Goal: Transaction & Acquisition: Purchase product/service

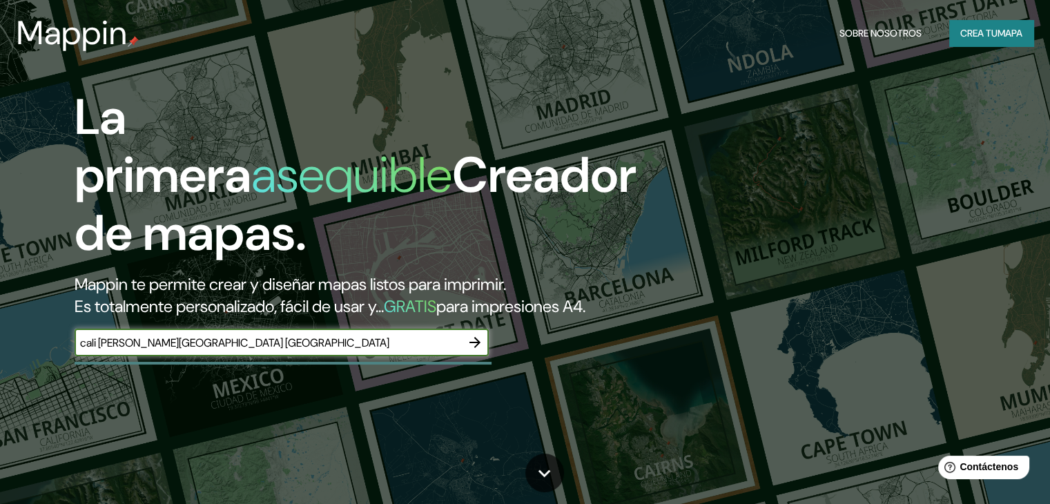
type input "cali [GEOGRAPHIC_DATA] [GEOGRAPHIC_DATA]"
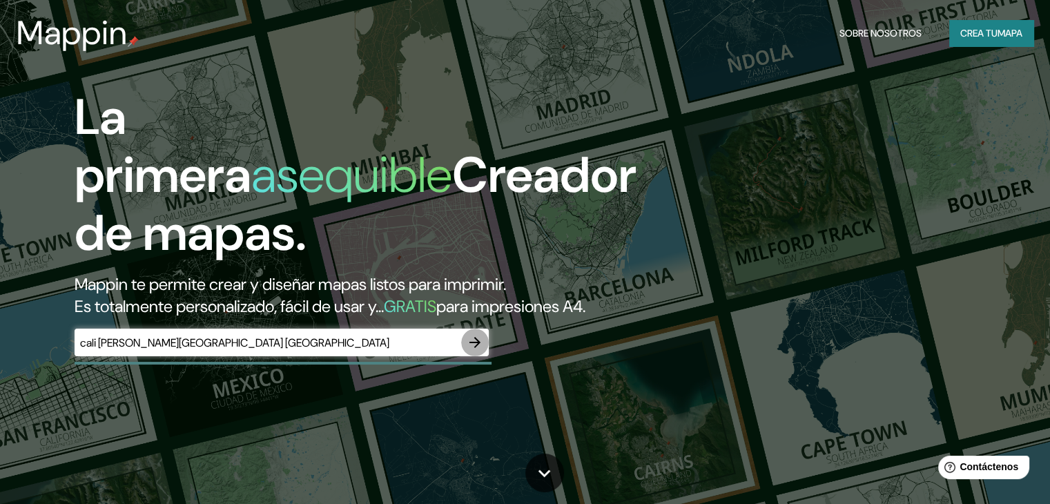
click at [476, 348] on icon "button" at bounding box center [474, 342] width 11 height 11
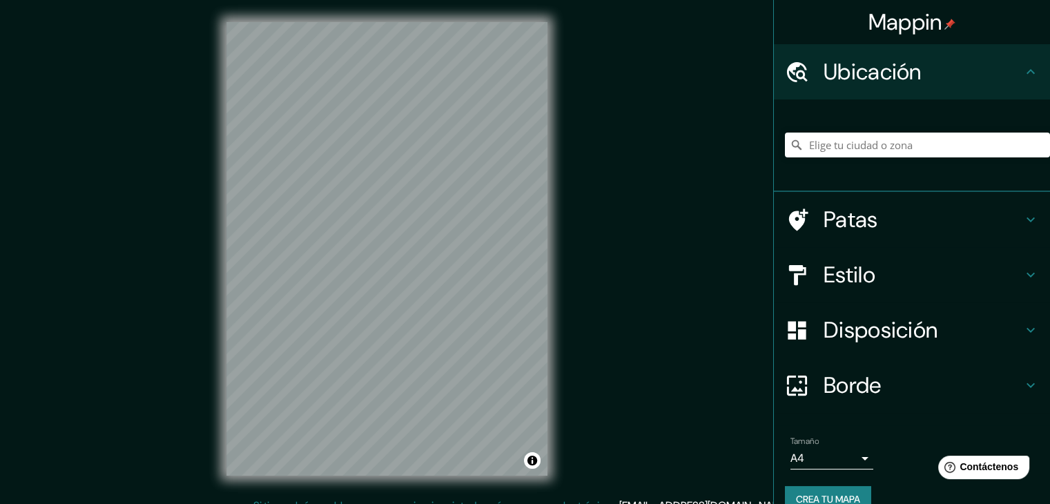
click at [227, 503] on html "Mappin Ubicación Patas Estilo Disposición Borde Elige un borde. Consejo : puede…" at bounding box center [525, 252] width 1050 height 504
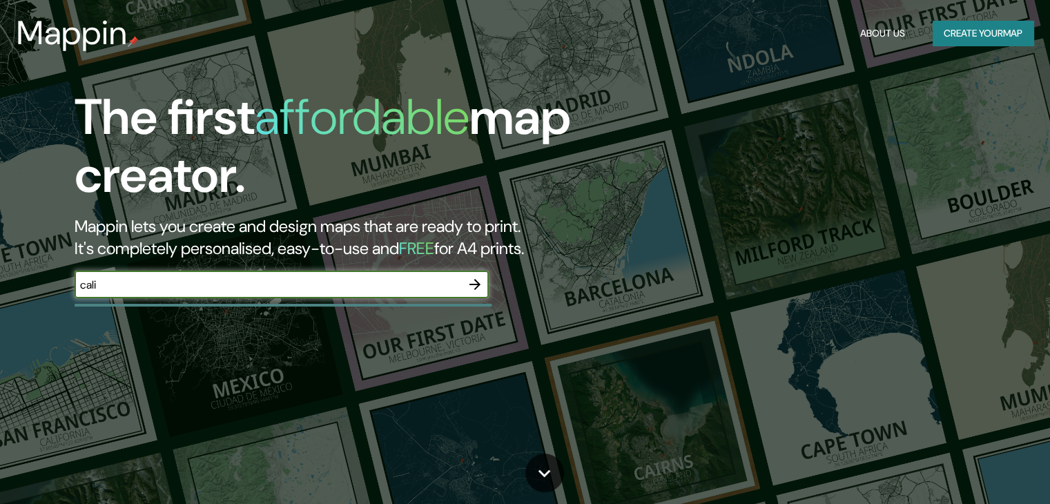
type input "cali [GEOGRAPHIC_DATA] [GEOGRAPHIC_DATA]"
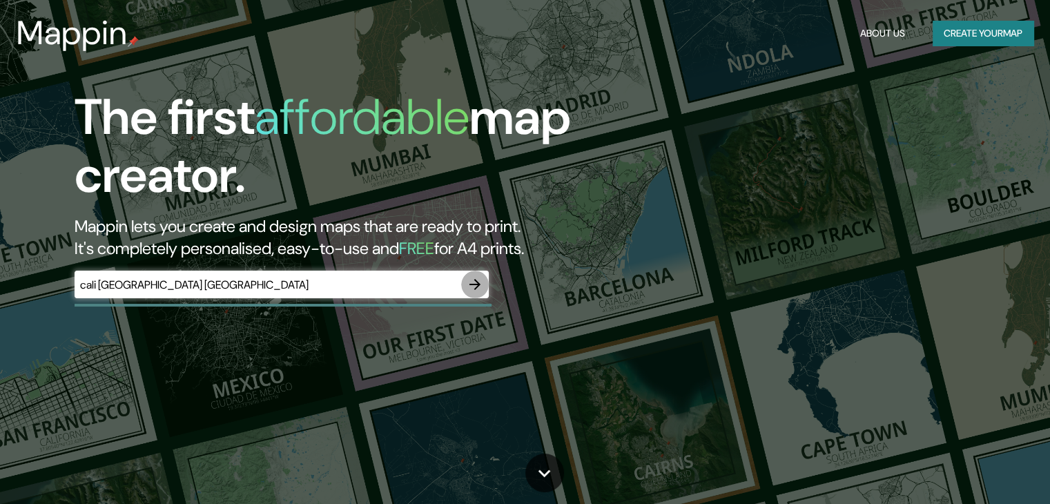
click at [469, 286] on icon "button" at bounding box center [475, 284] width 17 height 17
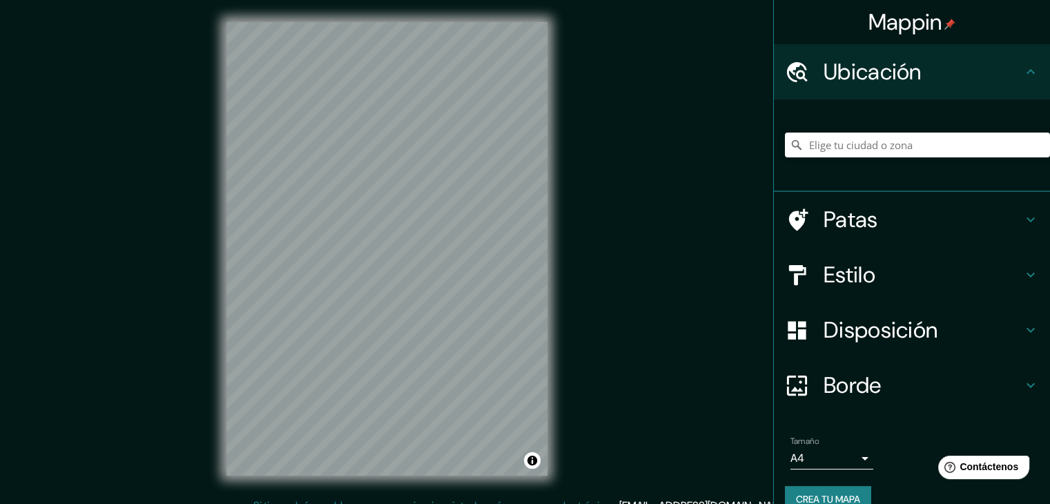
click at [1022, 69] on icon at bounding box center [1030, 71] width 17 height 17
click at [900, 146] on input "Elige tu ciudad o zona" at bounding box center [917, 145] width 265 height 25
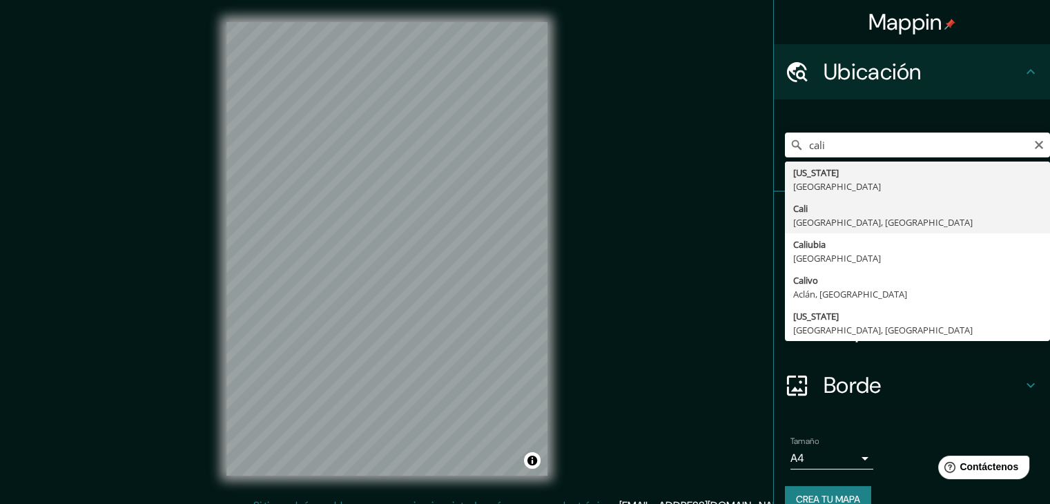
type input "[GEOGRAPHIC_DATA], [GEOGRAPHIC_DATA], [GEOGRAPHIC_DATA]"
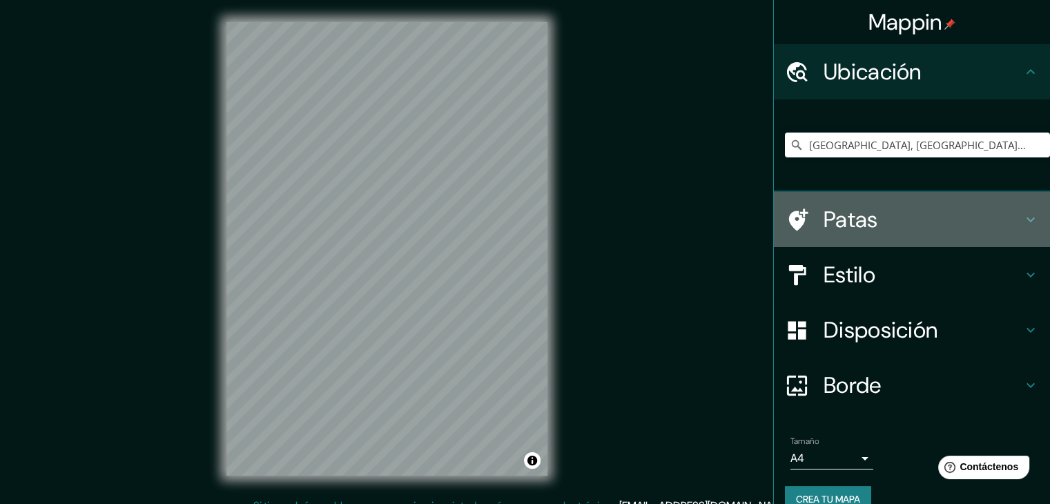
click at [823, 227] on font "Patas" at bounding box center [850, 219] width 55 height 29
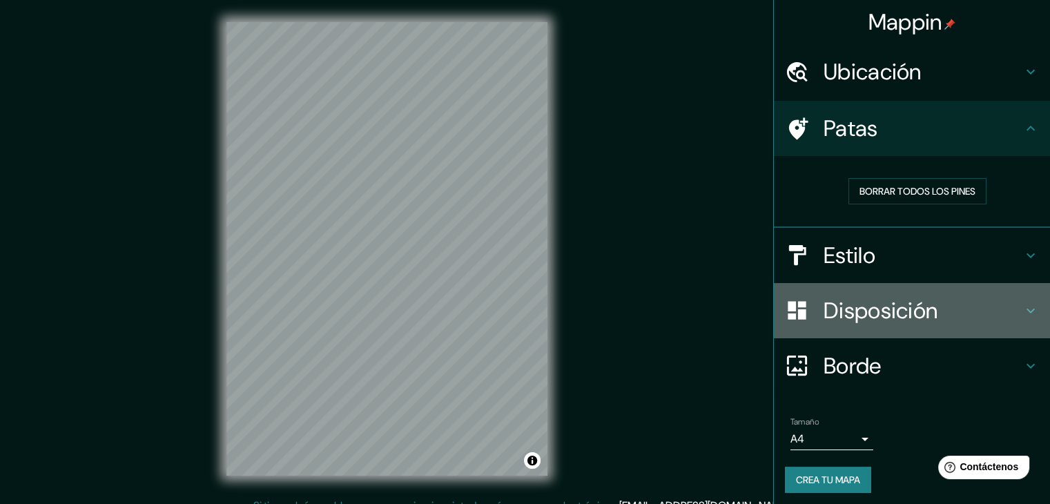
click at [924, 315] on font "Disposición" at bounding box center [880, 310] width 114 height 29
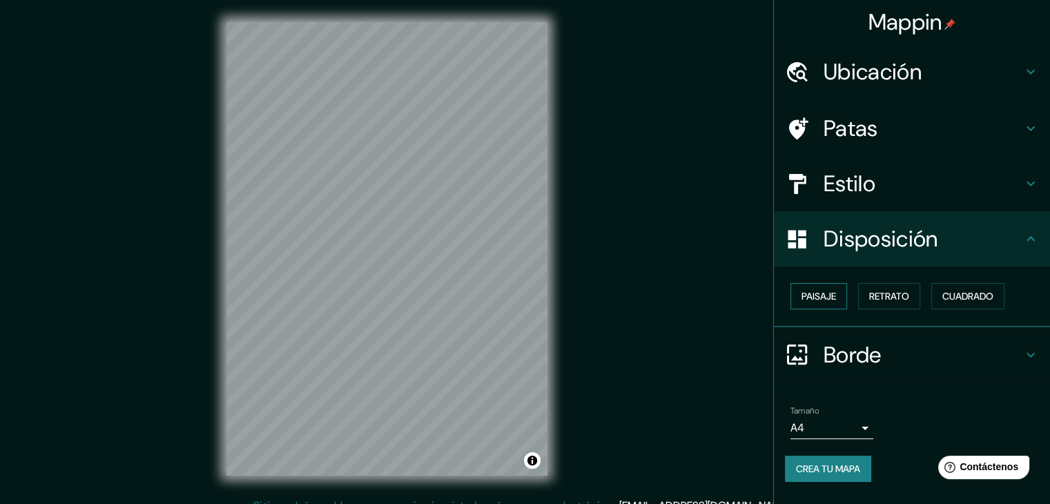
click at [831, 297] on font "Paisaje" at bounding box center [818, 296] width 35 height 12
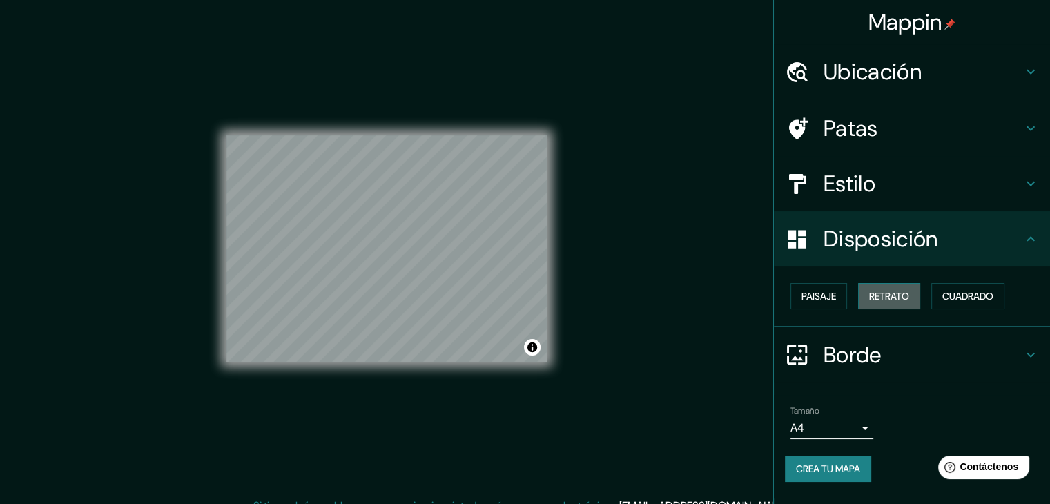
click at [878, 292] on font "Retrato" at bounding box center [889, 296] width 40 height 12
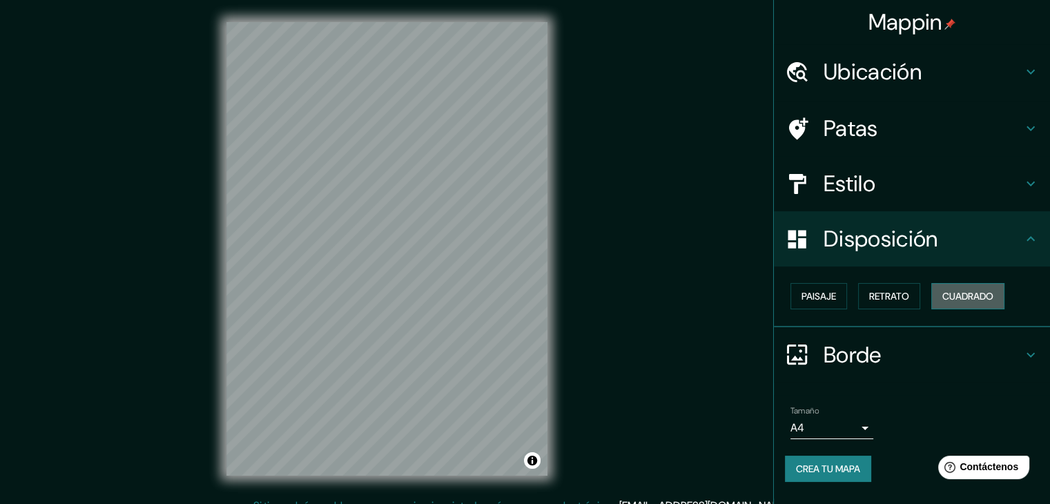
click at [949, 290] on font "Cuadrado" at bounding box center [967, 296] width 51 height 12
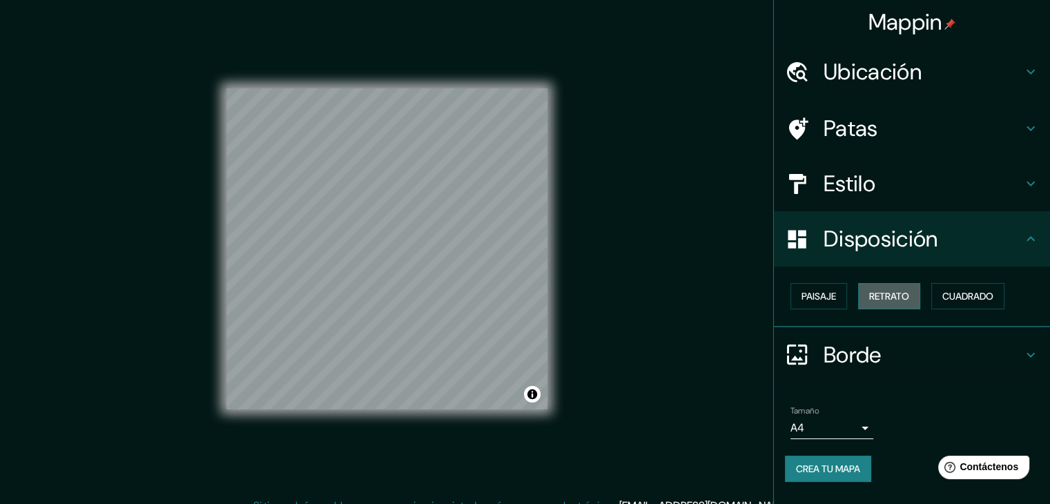
click at [900, 297] on font "Retrato" at bounding box center [889, 296] width 40 height 12
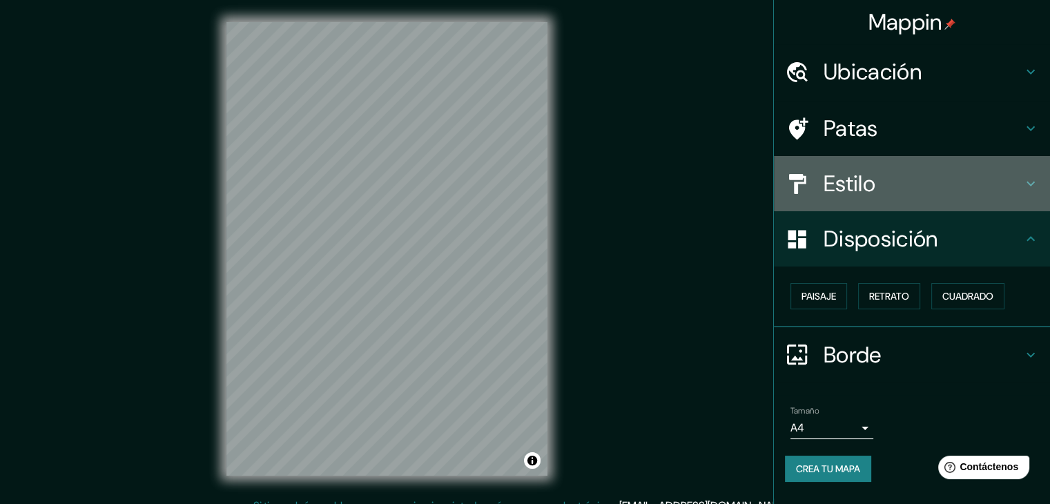
click at [1030, 184] on icon at bounding box center [1030, 183] width 17 height 17
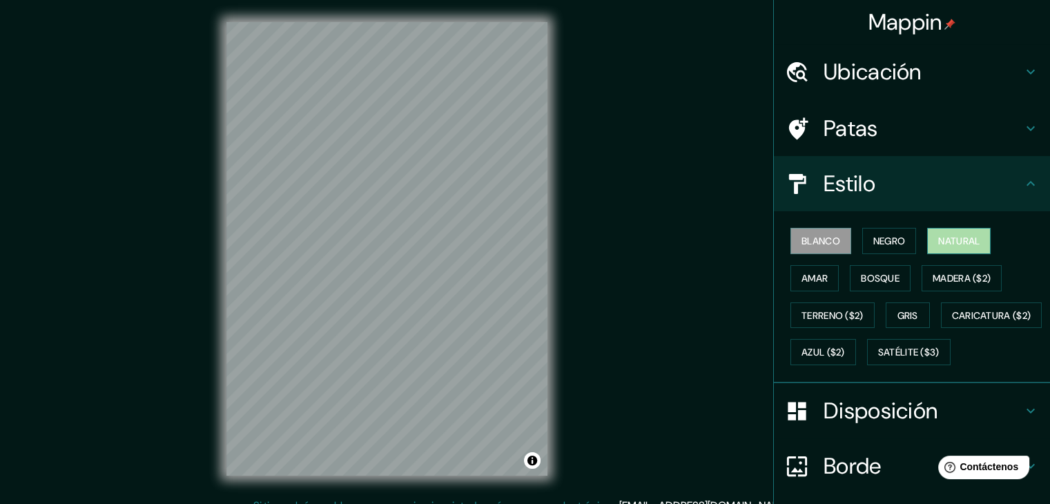
click at [938, 240] on font "Natural" at bounding box center [958, 241] width 41 height 12
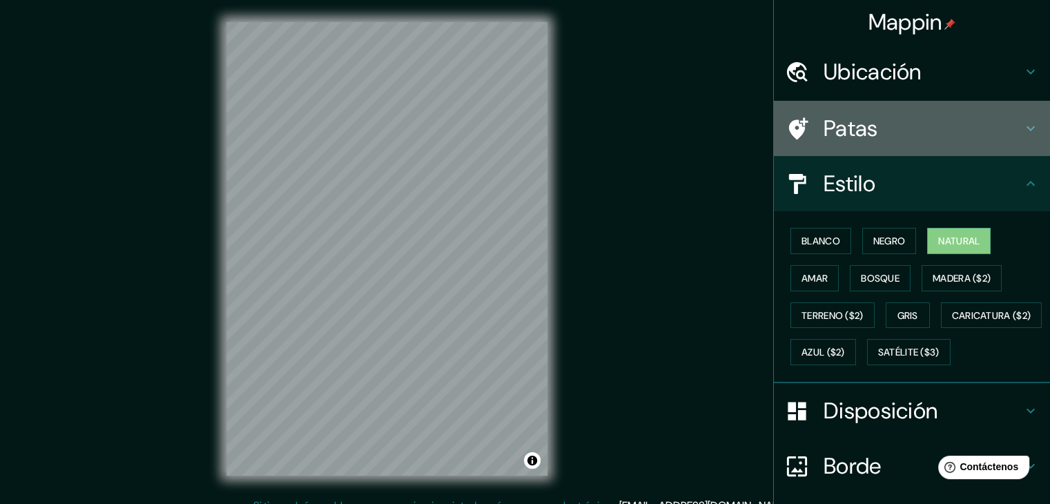
click at [1022, 124] on icon at bounding box center [1030, 128] width 17 height 17
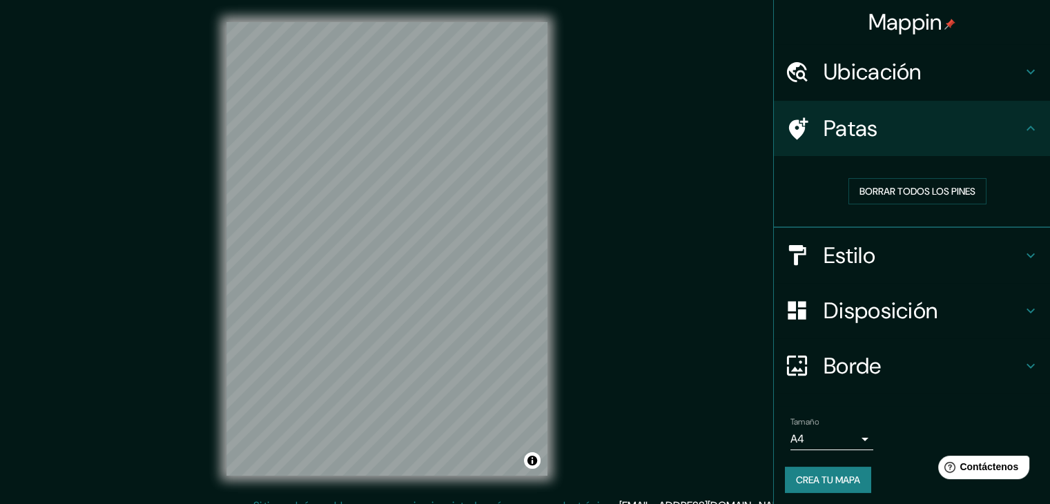
scroll to position [3, 0]
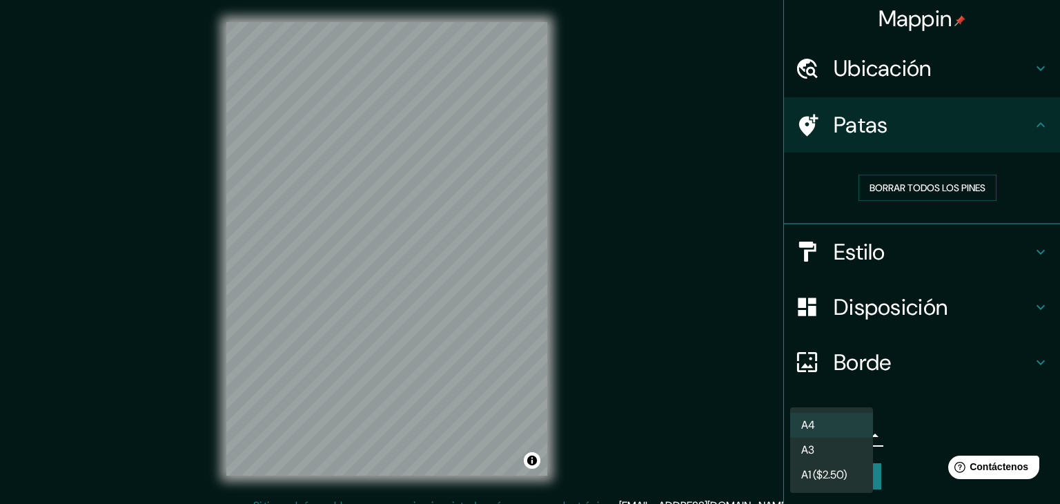
click at [857, 434] on body "Mappin Ubicación Cali, [GEOGRAPHIC_DATA], [GEOGRAPHIC_DATA] Patas Borrar todos …" at bounding box center [530, 252] width 1060 height 504
click at [936, 411] on div at bounding box center [530, 252] width 1060 height 504
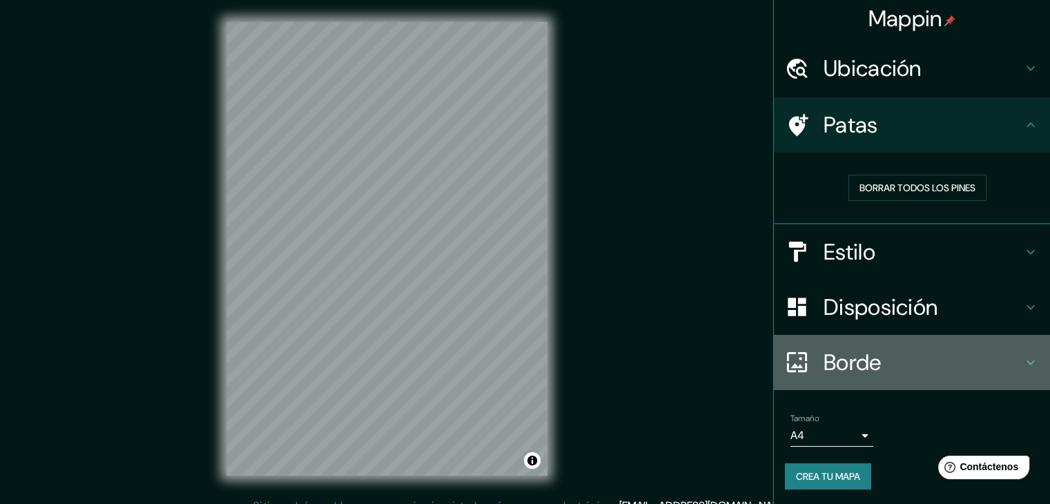
click at [1022, 359] on icon at bounding box center [1030, 362] width 17 height 17
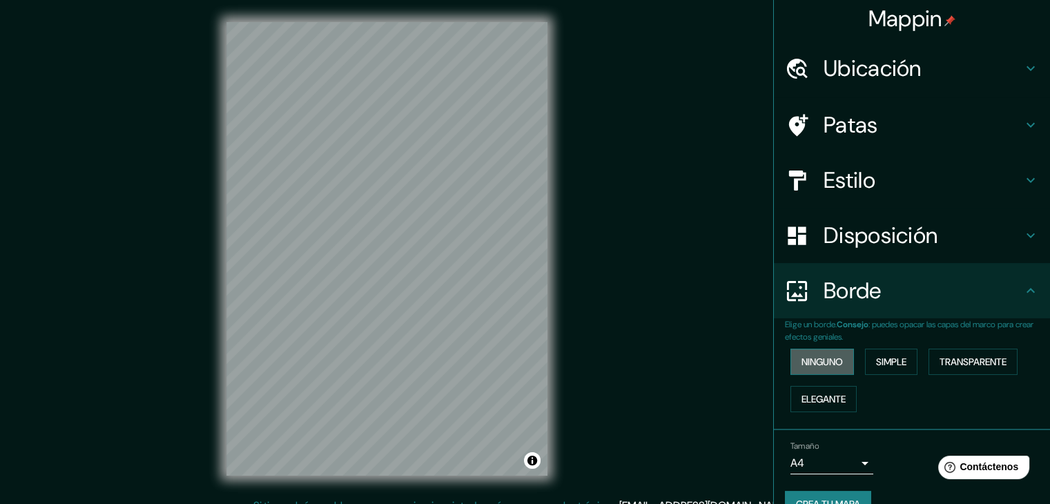
click at [826, 363] on font "Ninguno" at bounding box center [821, 361] width 41 height 12
click at [881, 358] on font "Simple" at bounding box center [891, 361] width 30 height 12
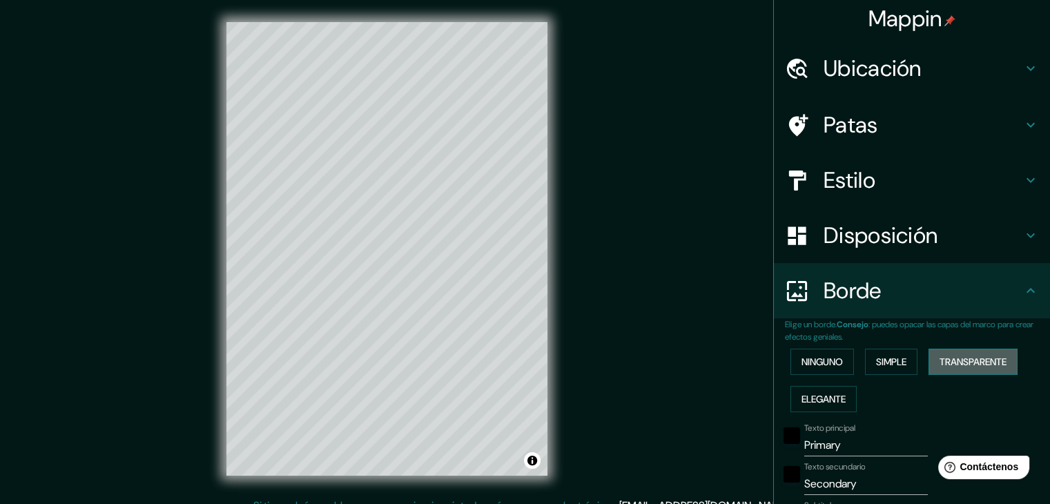
click at [950, 353] on font "Transparente" at bounding box center [972, 362] width 67 height 18
click at [830, 393] on font "Elegante" at bounding box center [823, 399] width 44 height 12
click at [946, 358] on font "Transparente" at bounding box center [972, 361] width 67 height 12
click at [876, 357] on font "Simple" at bounding box center [891, 361] width 30 height 12
click at [817, 364] on font "Ninguno" at bounding box center [821, 361] width 41 height 12
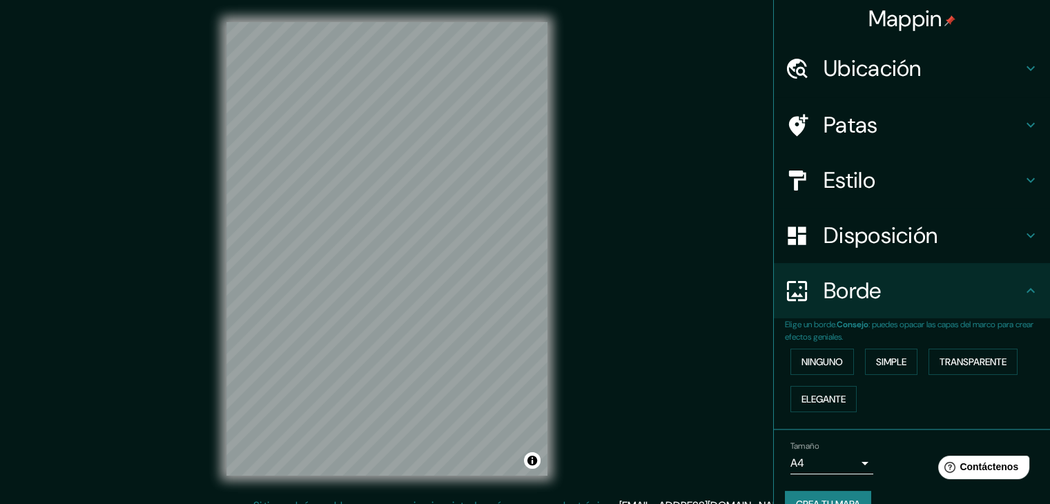
scroll to position [31, 0]
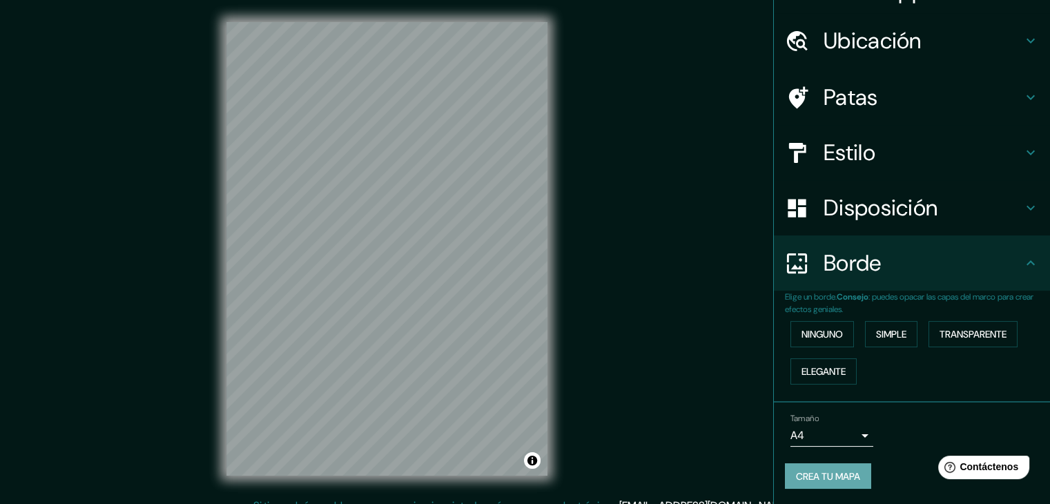
click at [847, 471] on font "Crea tu mapa" at bounding box center [828, 476] width 64 height 12
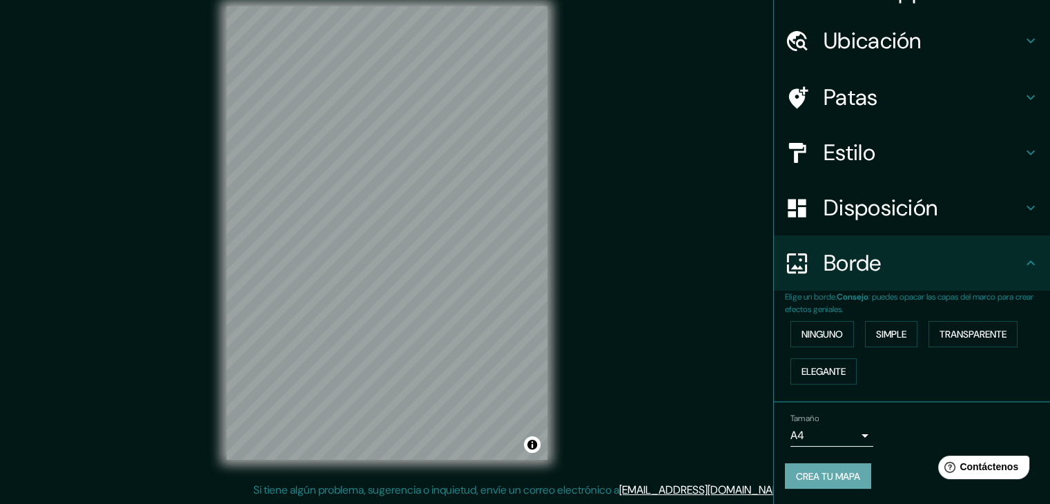
click at [830, 467] on font "Crea tu mapa" at bounding box center [828, 476] width 64 height 18
click at [949, 328] on font "Transparente" at bounding box center [972, 334] width 67 height 12
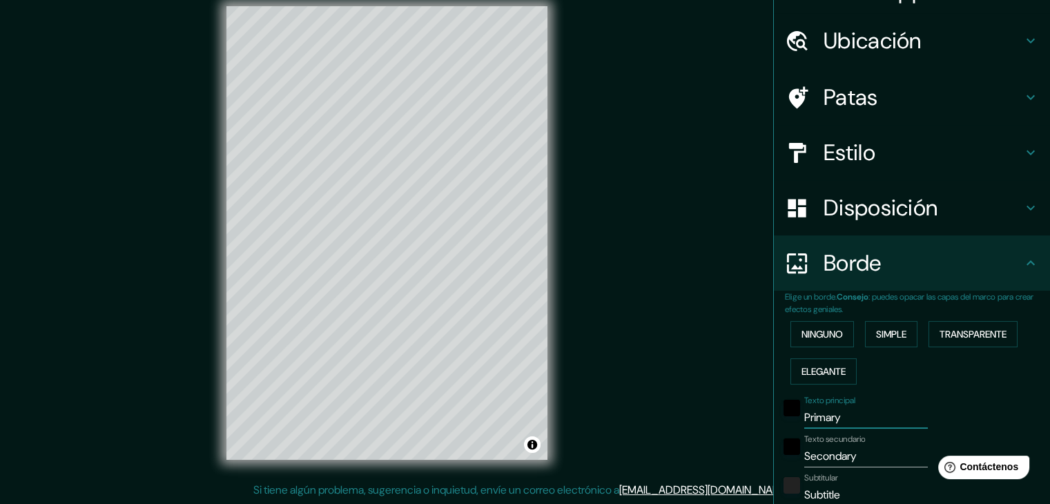
click at [847, 416] on input "Primary" at bounding box center [866, 418] width 124 height 22
type input "Primar"
type input "223"
type input "37"
type input "Prima"
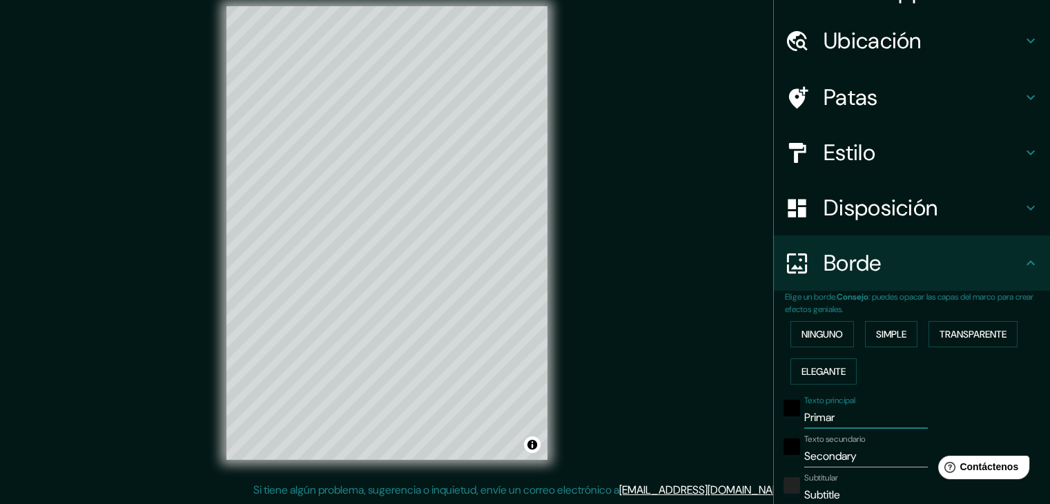
type input "223"
type input "37"
type input "P"
type input "223"
type input "37"
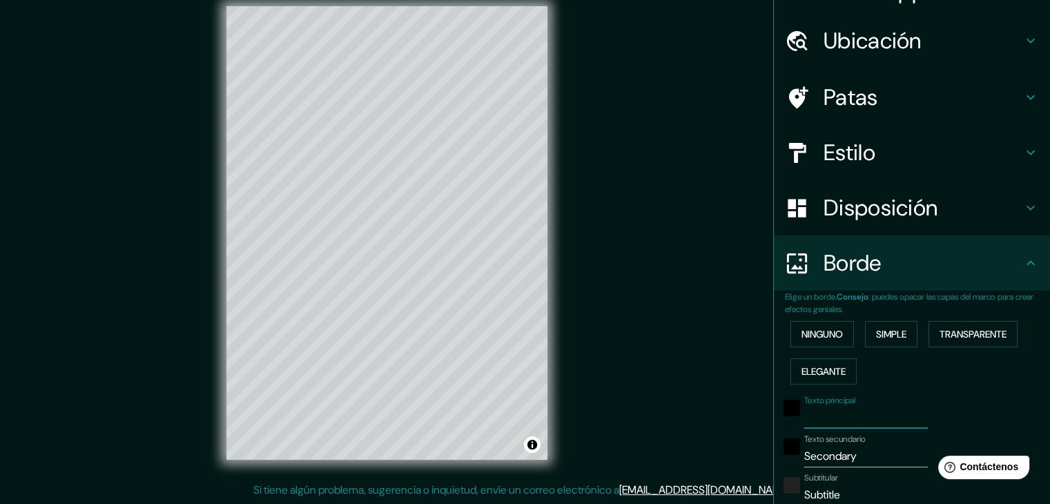
type input "c"
type input "223"
type input "37"
type input "co"
type input "223"
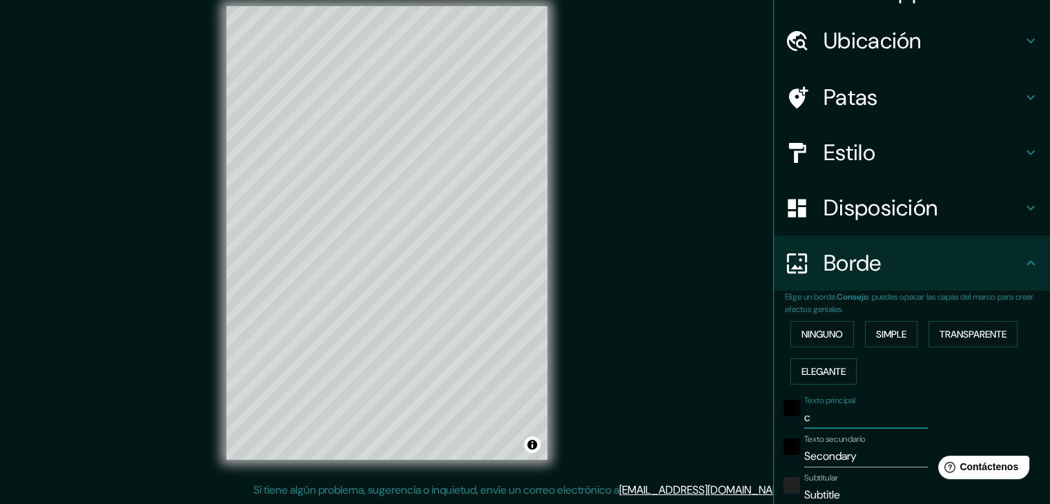
type input "37"
type input "com"
type input "223"
type input "37"
type input "comu"
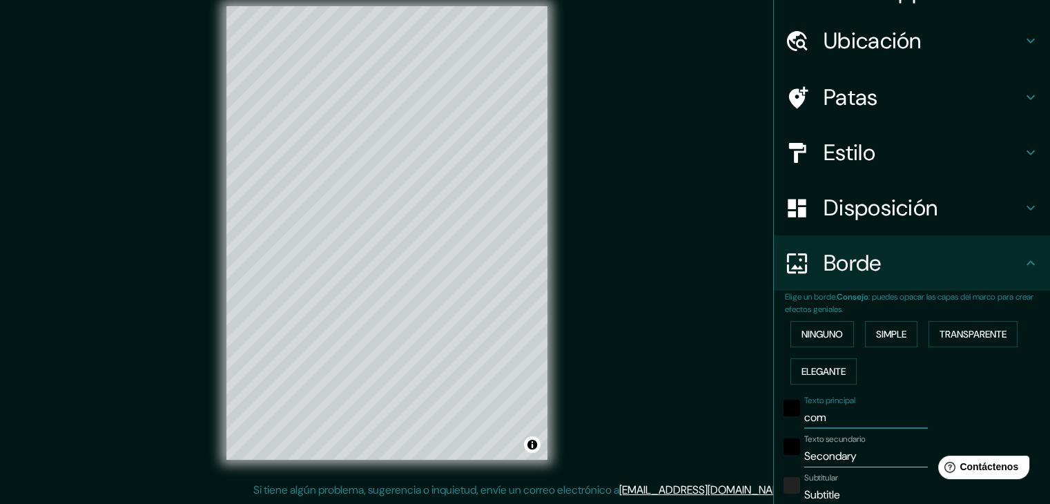
type input "223"
type input "37"
type input "comun"
type input "223"
type input "37"
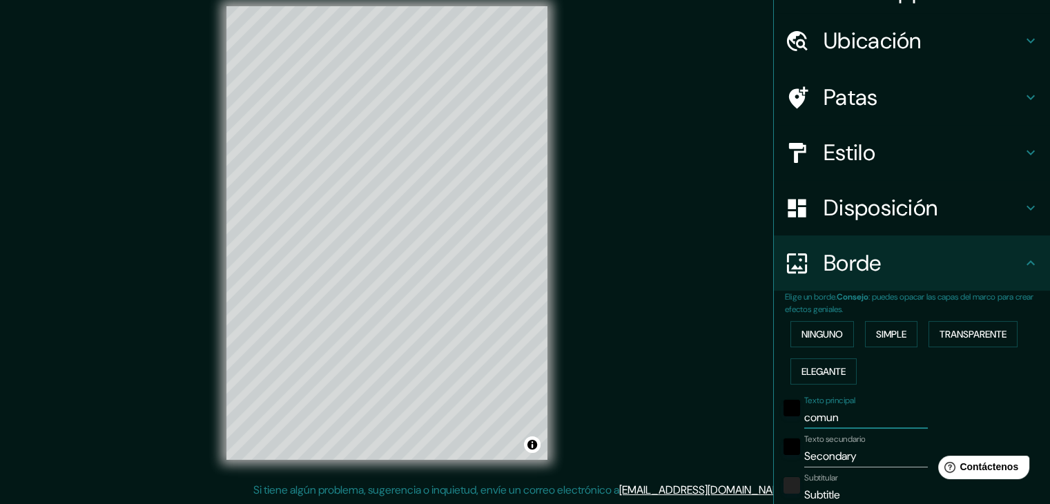
type input "comuna"
type input "223"
type input "37"
type input "comuna"
type input "223"
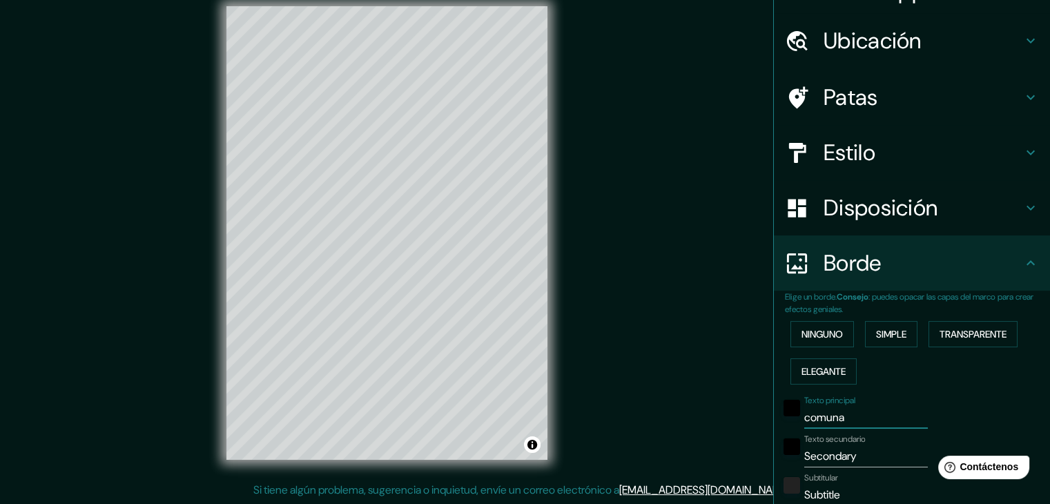
type input "37"
type input "comuna 1"
type input "223"
type input "37"
type input "comuna 16"
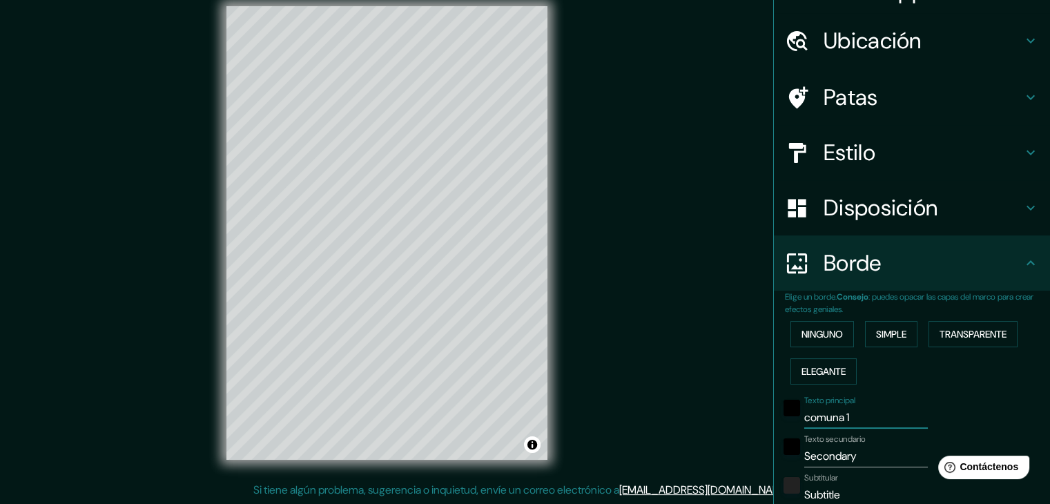
type input "223"
type input "37"
type input "comuna 16"
click at [853, 460] on input "Secondary" at bounding box center [866, 456] width 124 height 22
type input "Secondar"
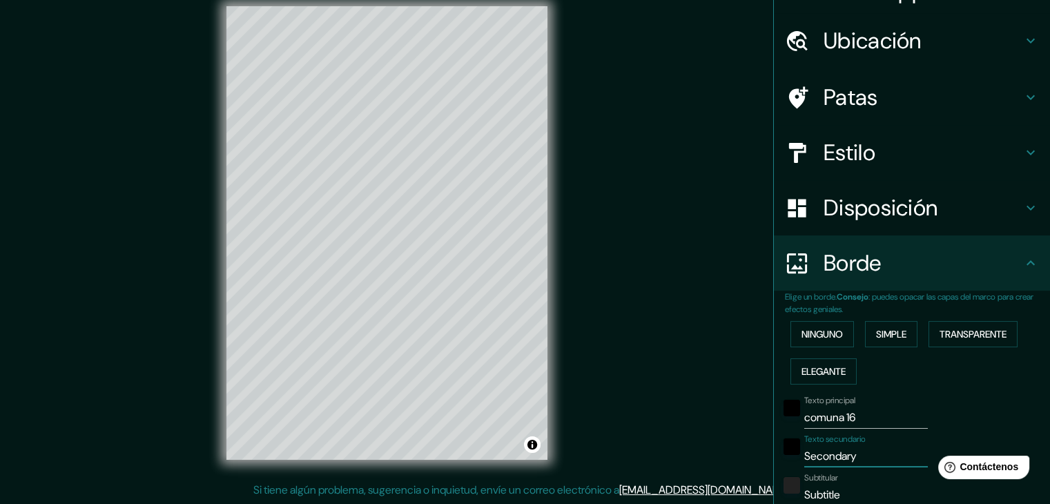
type input "223"
type input "37"
type input "S"
type input "223"
type input "37"
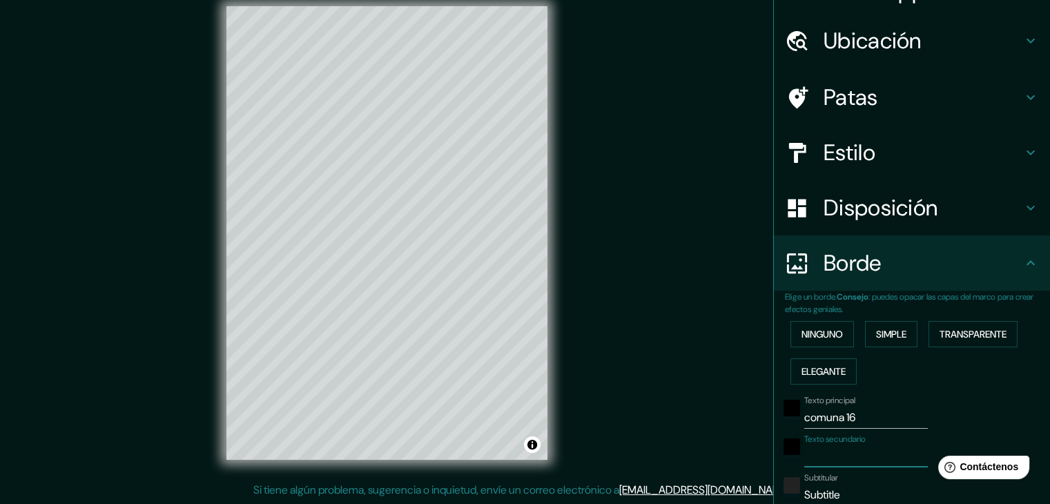
type input "c"
type input "223"
type input "37"
type input "ca"
type input "223"
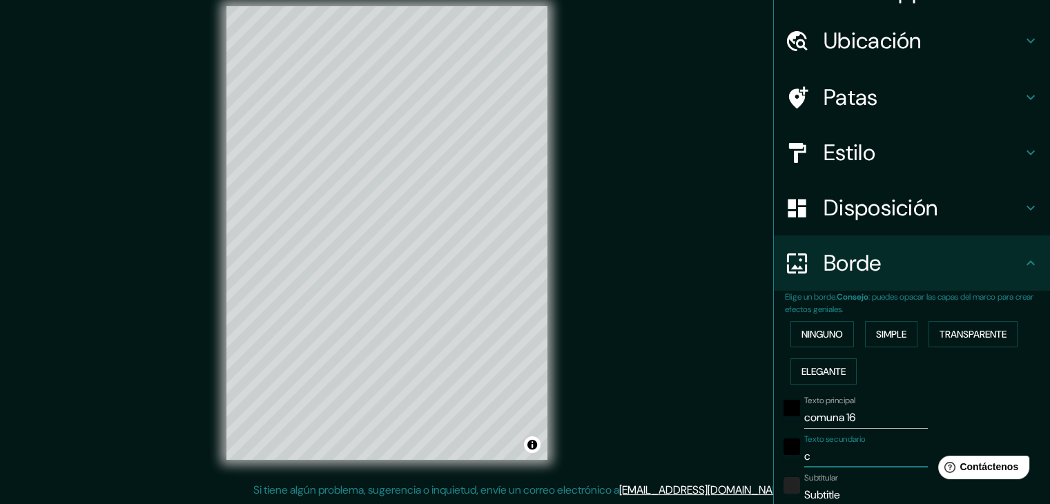
type input "37"
type input "cal"
type input "223"
type input "37"
type input "cali"
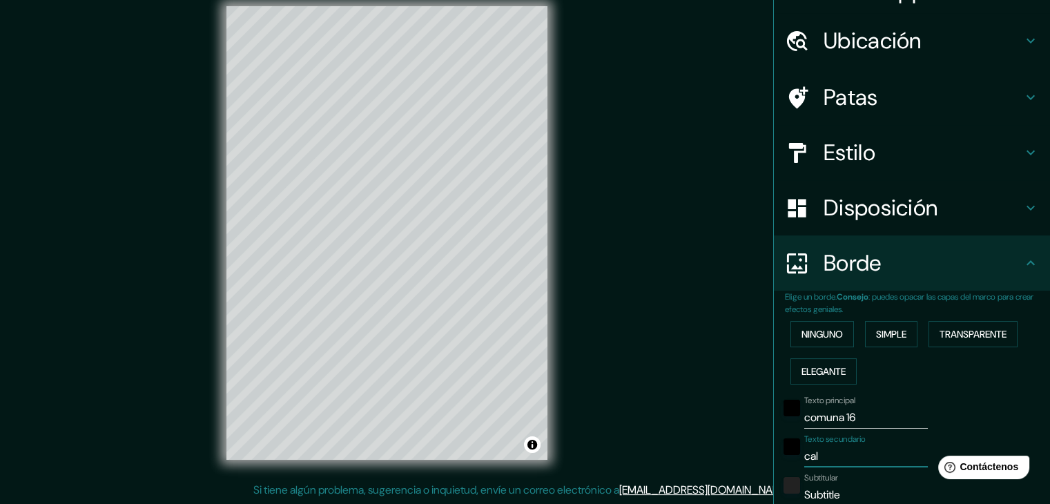
type input "223"
type input "37"
type input "cali-"
type input "223"
type input "37"
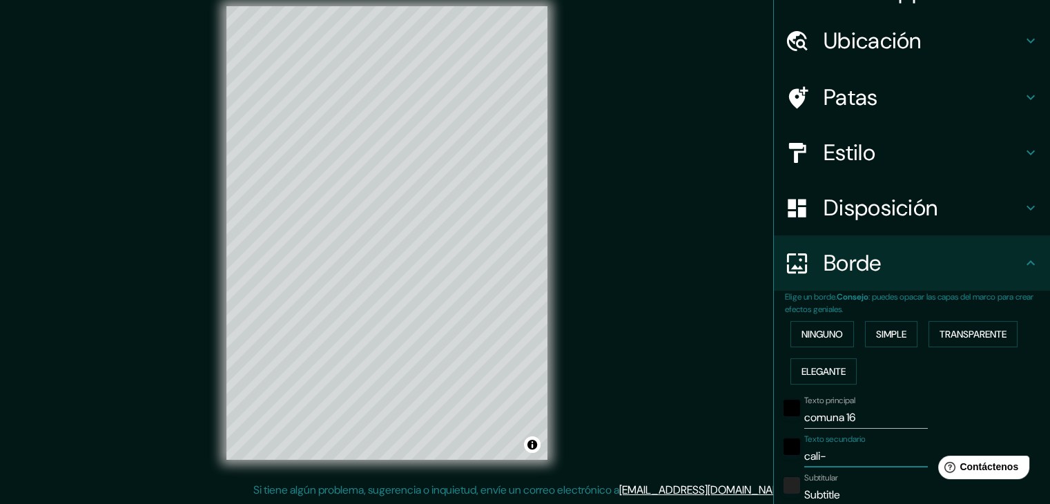
type input "cali-v"
type input "223"
type input "37"
type input "cali-va"
type input "223"
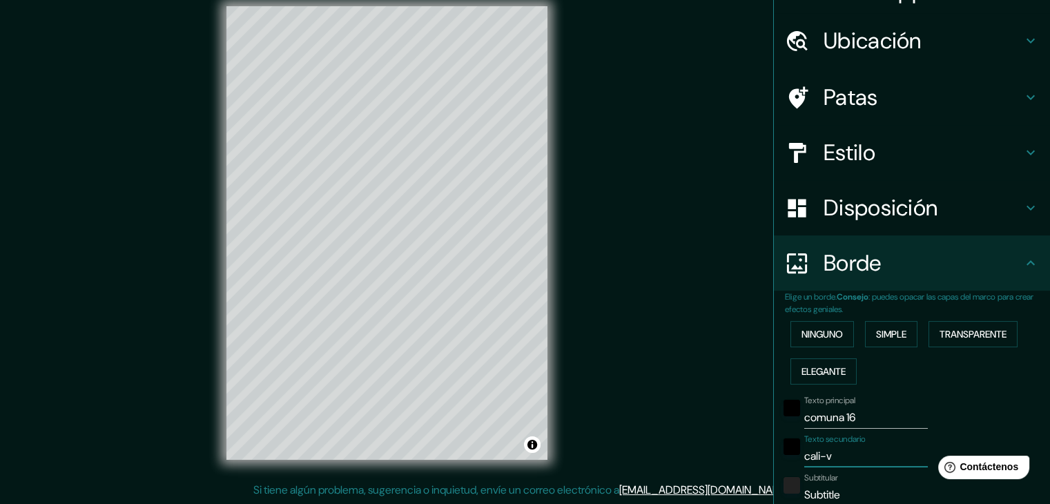
type input "37"
type input "cali-val"
type input "223"
type input "37"
type input "cali-vall"
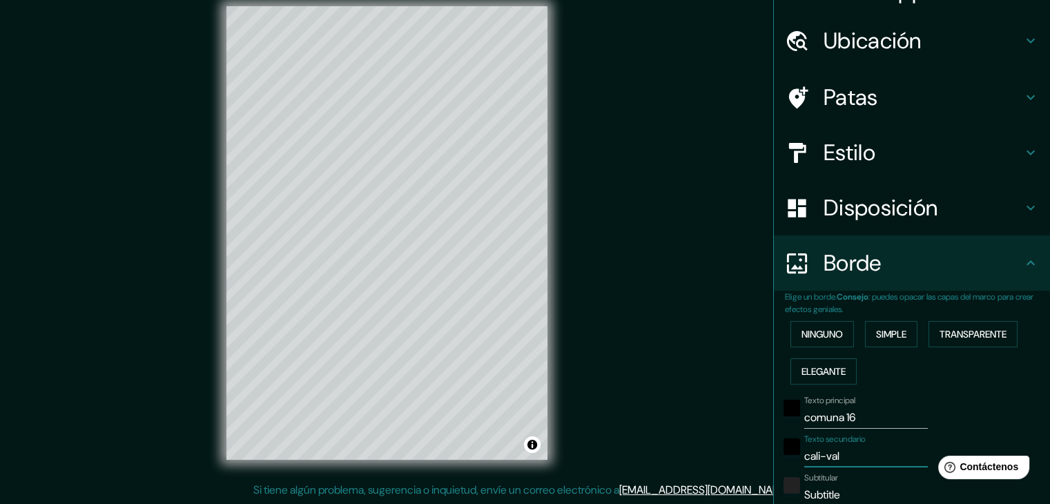
type input "223"
type input "37"
type input "cali-valle"
type input "223"
type input "37"
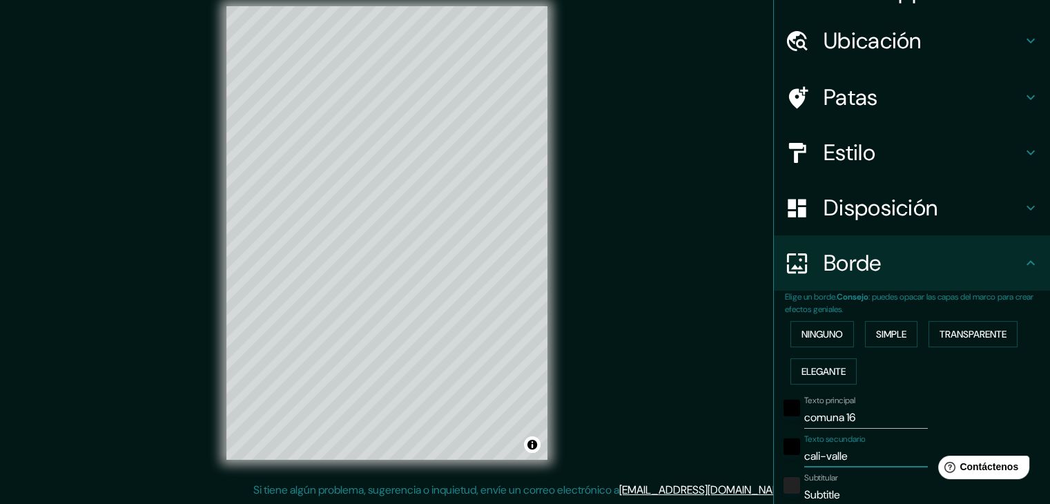
type input "cali-valle"
type input "223"
type input "37"
type input "cali-valle d"
type input "223"
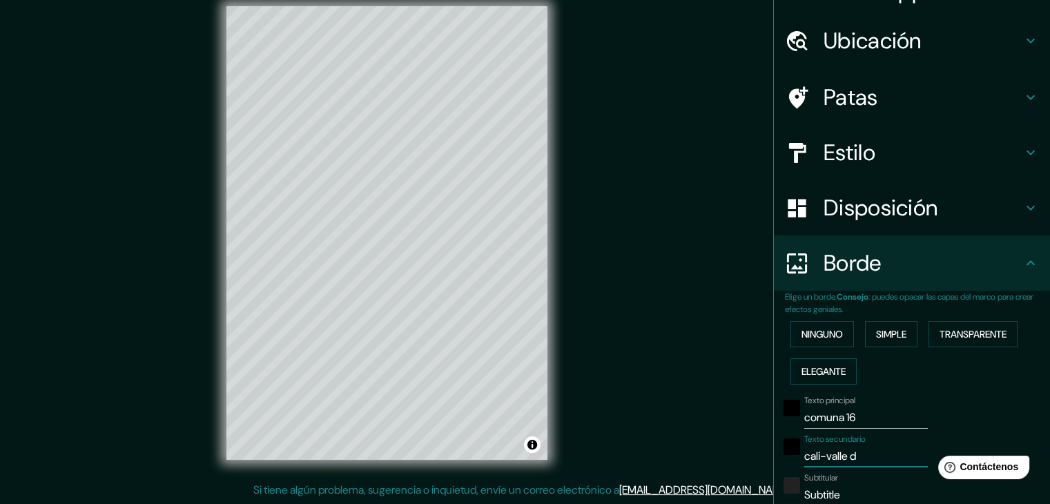
type input "37"
type input "cali-valle de"
type input "223"
type input "37"
type input "cali-valle del"
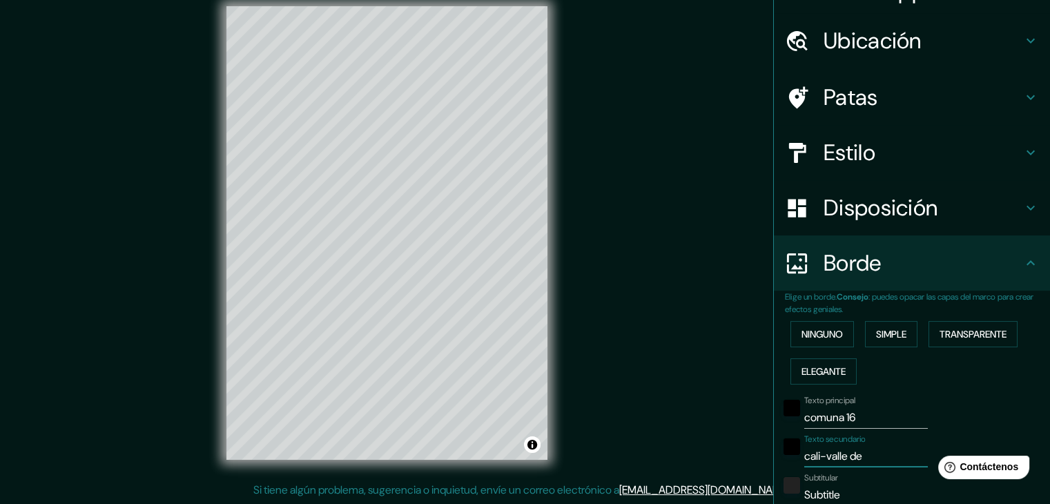
type input "223"
type input "37"
type input "cali-valle del"
type input "223"
type input "37"
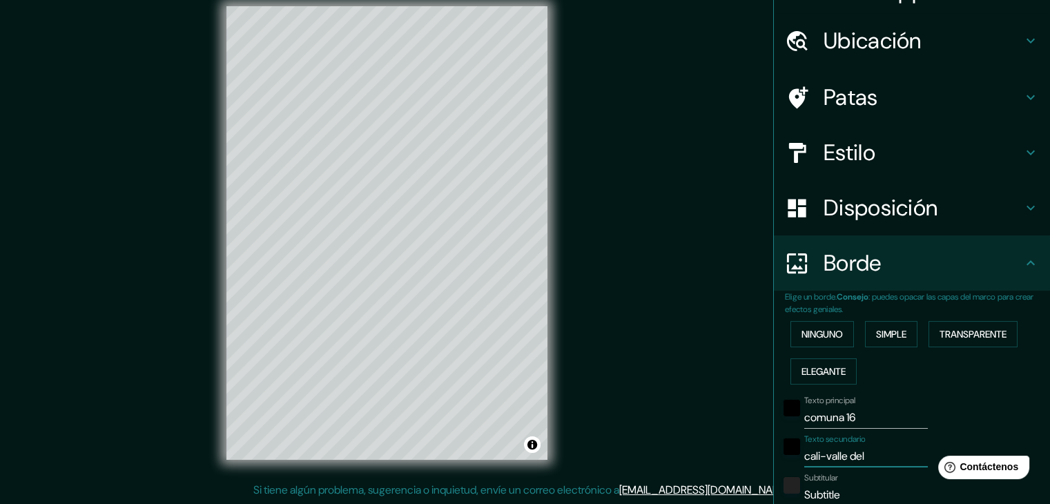
type input "cali-valle del c"
type input "223"
type input "37"
type input "cali-[GEOGRAPHIC_DATA]"
type input "223"
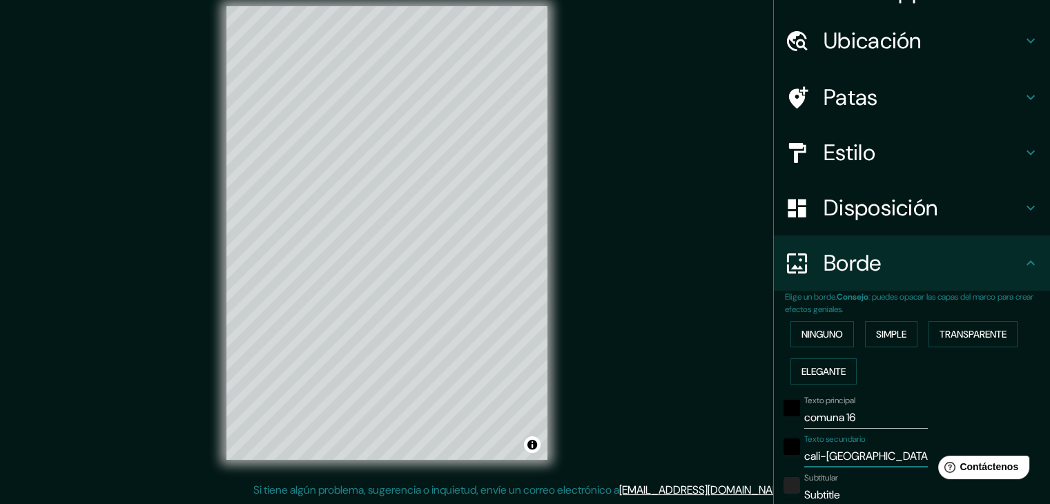
type input "37"
type input "cali-[GEOGRAPHIC_DATA]"
type input "223"
type input "37"
type input "cali-[GEOGRAPHIC_DATA]"
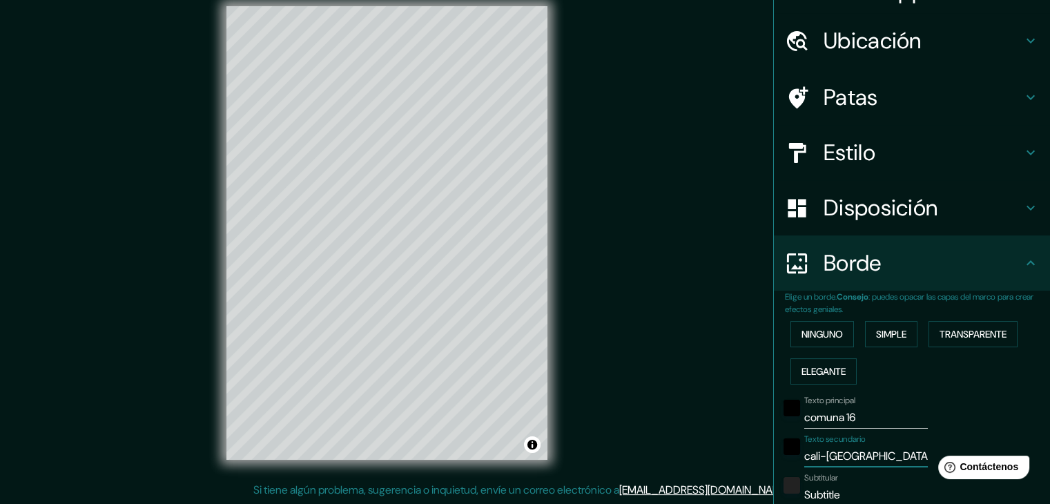
type input "223"
type input "37"
type input "cali-[GEOGRAPHIC_DATA]"
type input "223"
type input "37"
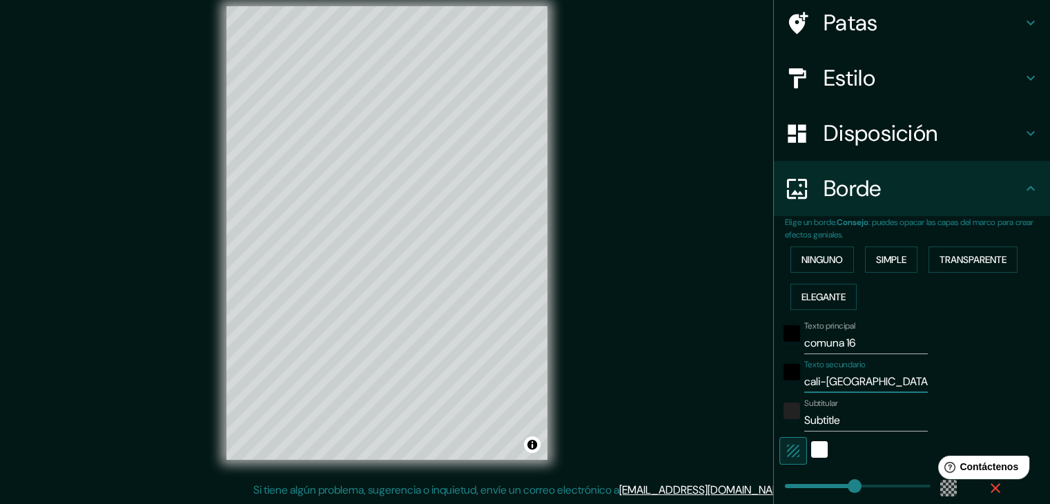
scroll to position [108, 0]
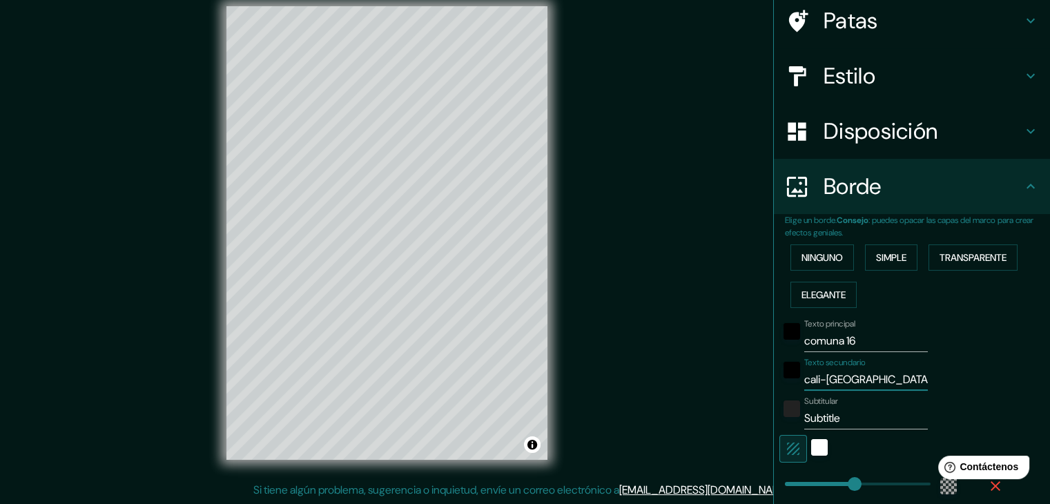
type input "cali-[GEOGRAPHIC_DATA]"
click at [857, 424] on input "Subtitle" at bounding box center [866, 418] width 124 height 22
type input "Subtitl"
type input "223"
type input "37"
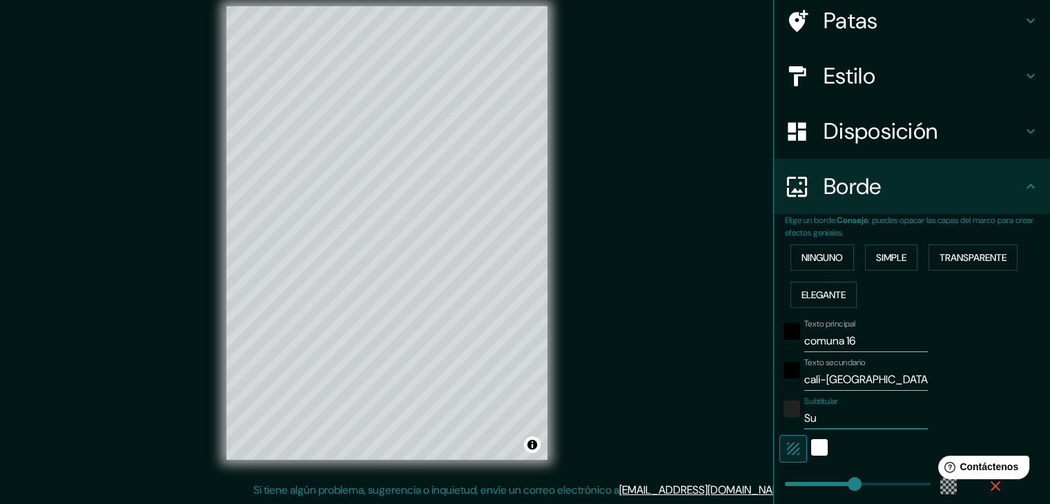
type input "S"
type input "223"
type input "37"
type input "m"
type input "223"
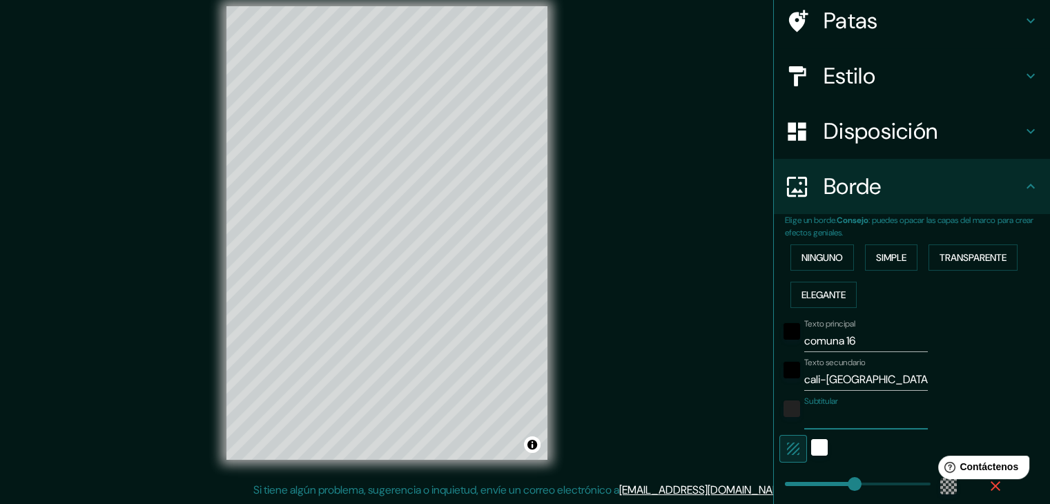
type input "37"
type input "ma"
type input "223"
type input "37"
type input "mar"
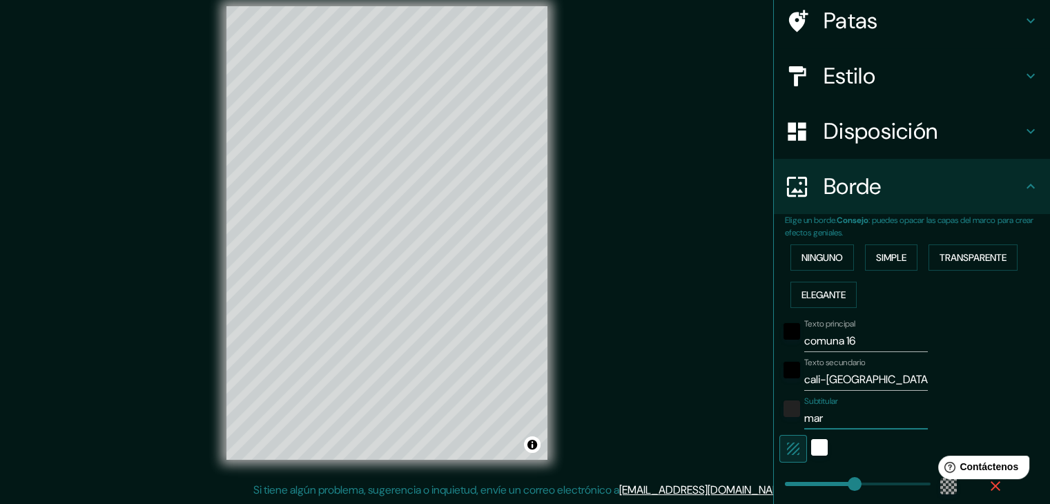
type input "223"
type input "37"
type input "mari"
type input "223"
type input "37"
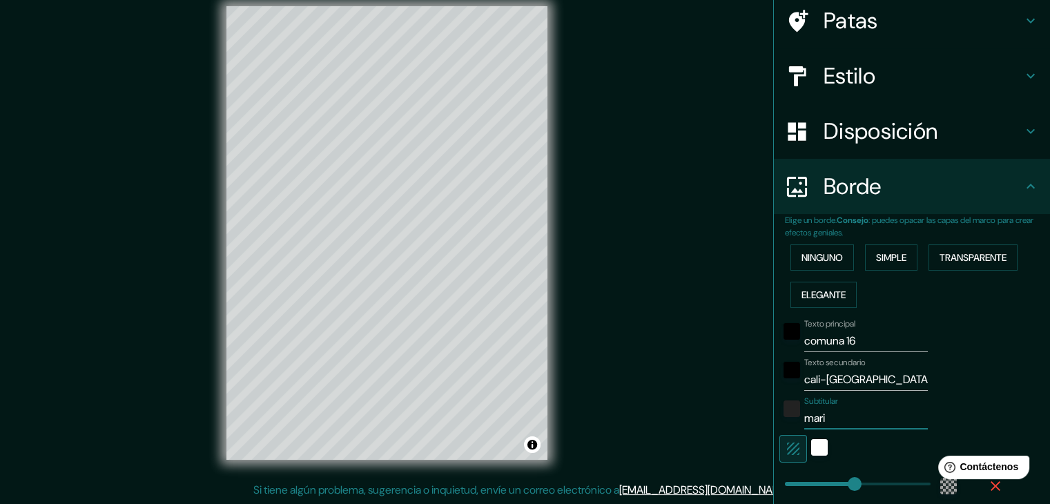
type input "mar"
type input "223"
type input "37"
type input "ma"
type input "223"
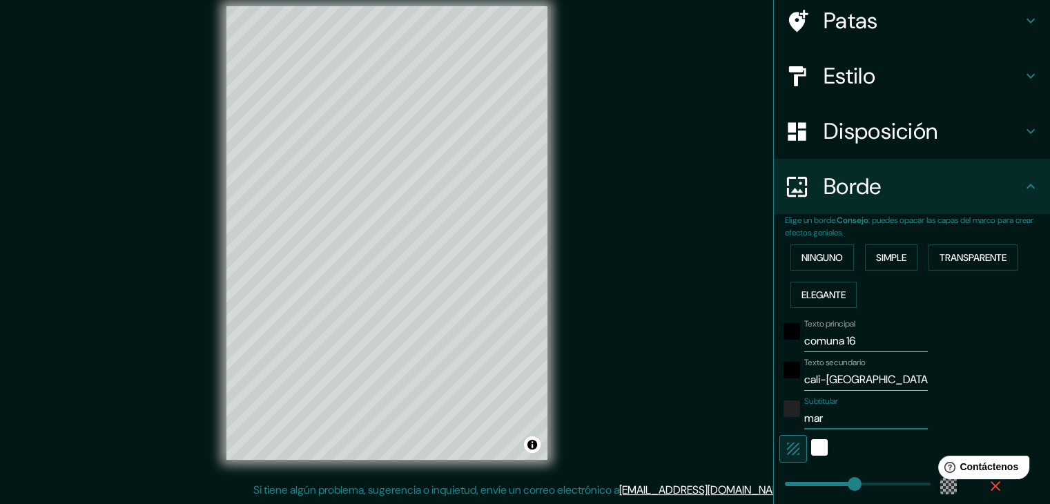
type input "37"
type input "m"
type input "223"
type input "37"
type input "223"
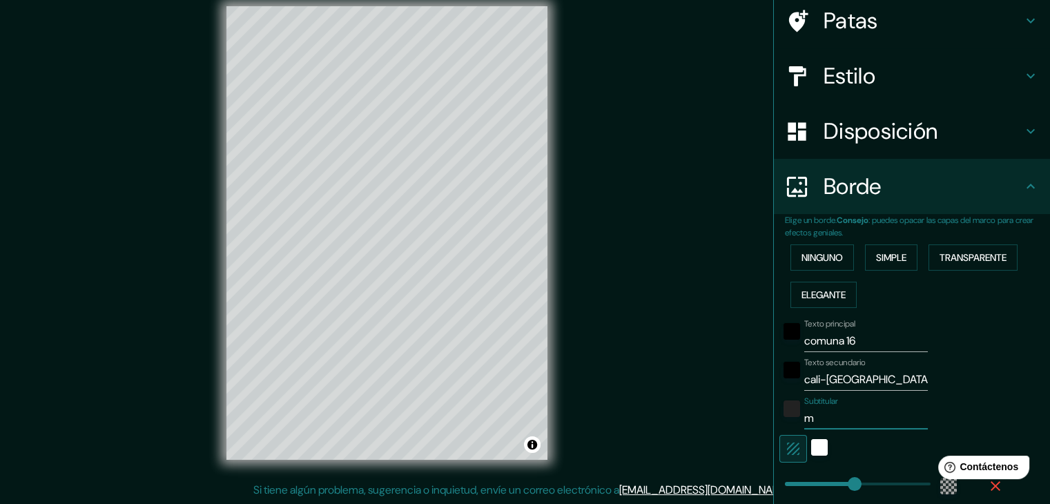
type input "37"
type input "M"
type input "223"
type input "37"
type input "Ma"
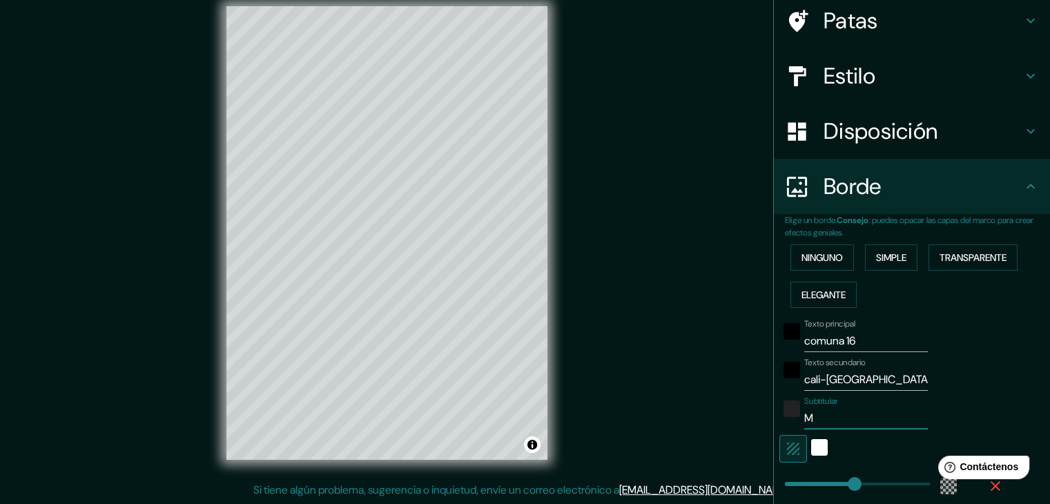
type input "223"
type input "37"
type input "Mar"
type input "223"
type input "37"
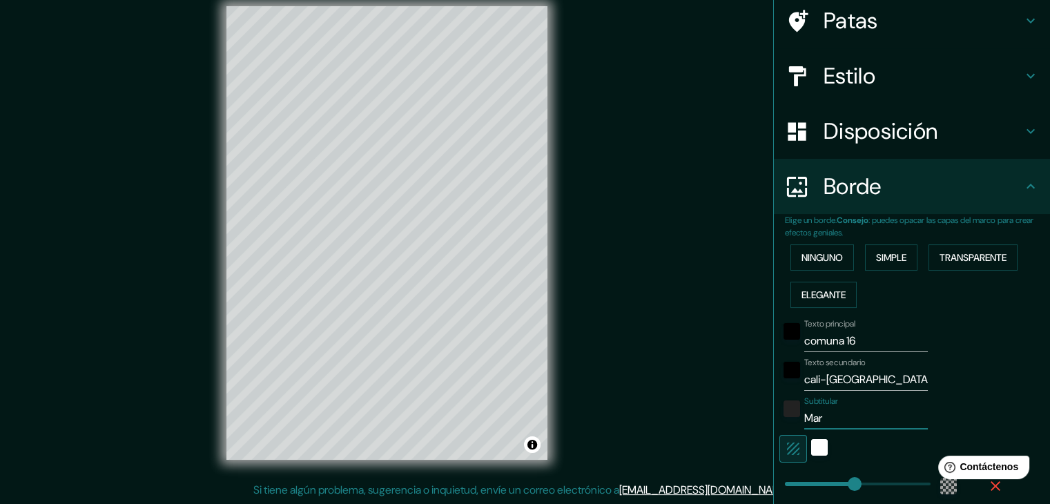
type input "Mari"
type input "223"
type input "37"
type input "[PERSON_NAME]"
type input "223"
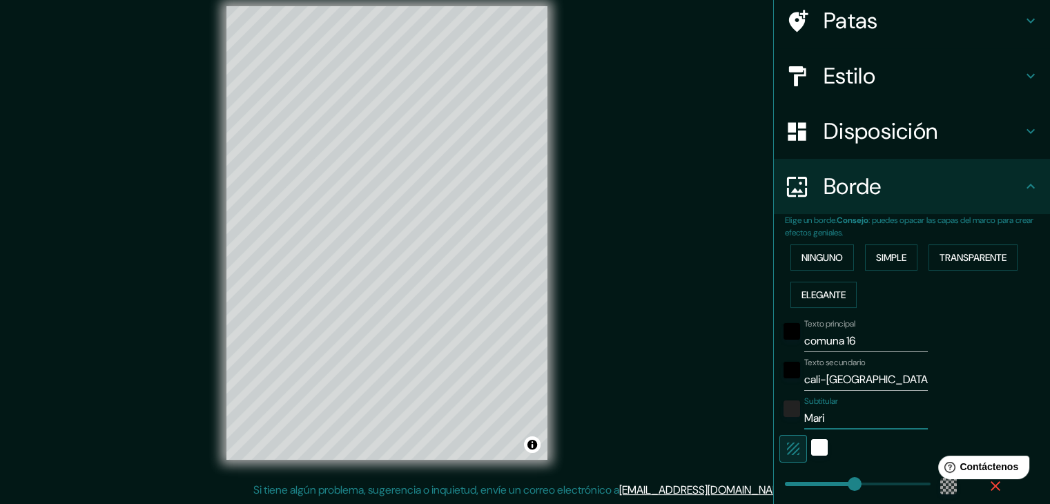
type input "37"
type input "[PERSON_NAME]"
type input "223"
type input "37"
type input "[PERSON_NAME]"
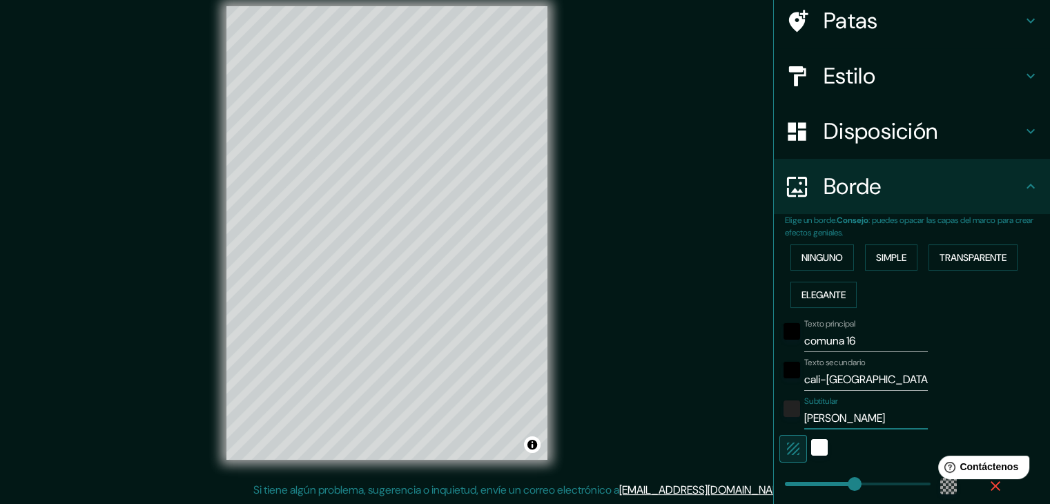
type input "223"
type input "37"
type input "[PERSON_NAME]"
type input "223"
type input "37"
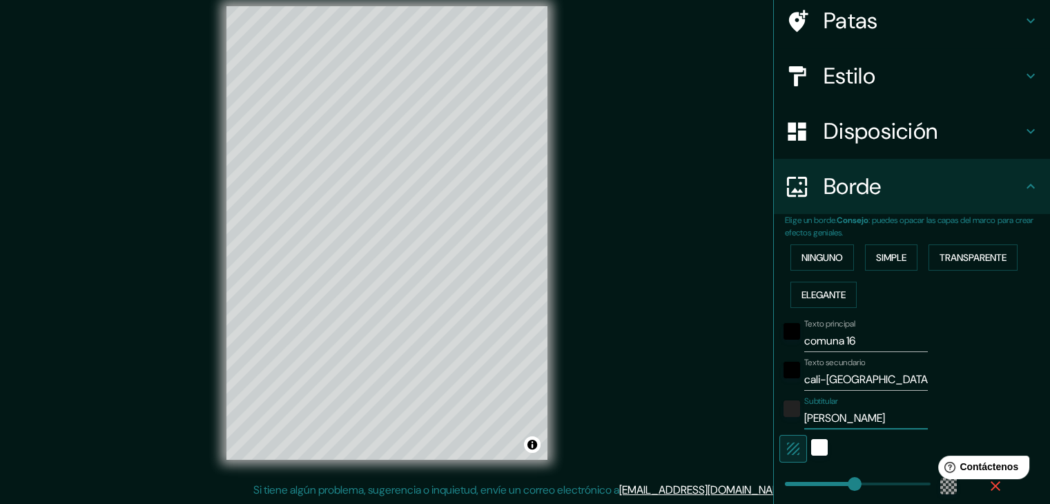
type input "[PERSON_NAME]"
type input "223"
type input "37"
type input "[PERSON_NAME]"
type input "223"
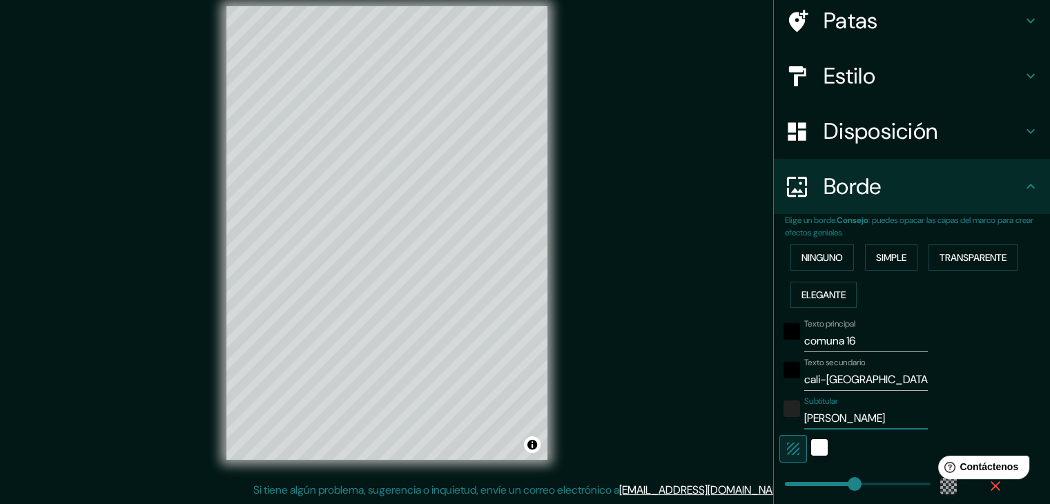
type input "37"
type input "[PERSON_NAME]"
type input "223"
type input "37"
type input "[PERSON_NAME]"
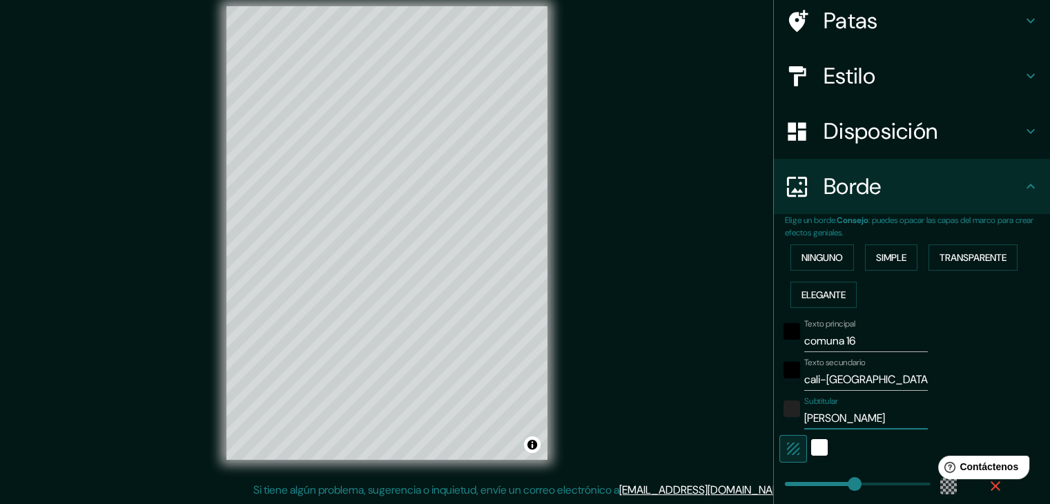
type input "223"
type input "37"
type input "[PERSON_NAME]"
type input "223"
type input "37"
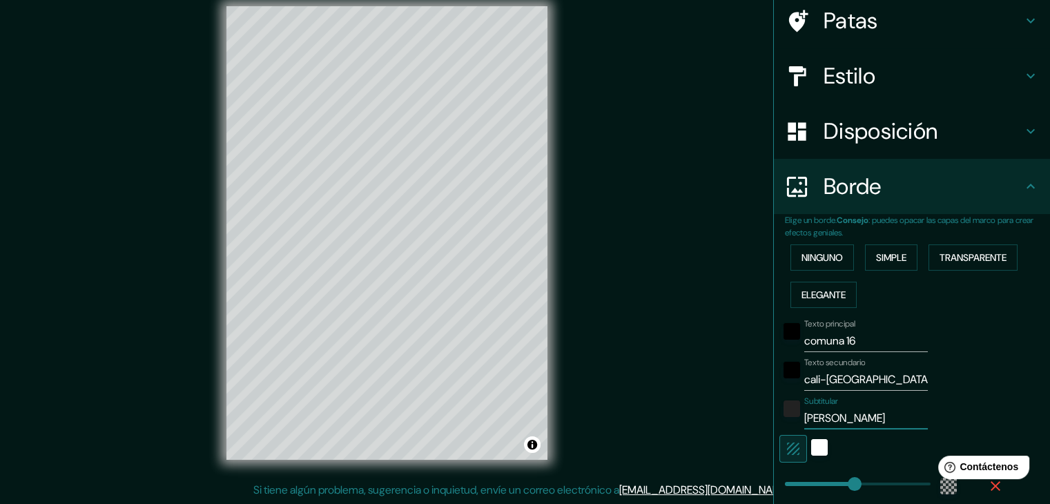
type input "[PERSON_NAME] var"
type input "223"
type input "37"
type input "[PERSON_NAME]"
type input "223"
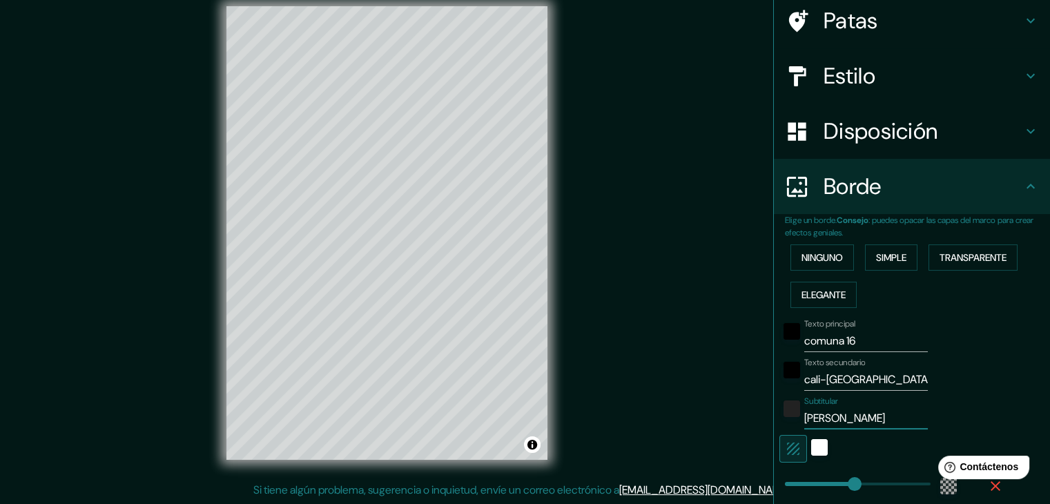
type input "37"
type input "[PERSON_NAME]"
type input "223"
type input "37"
type input "[PERSON_NAME]"
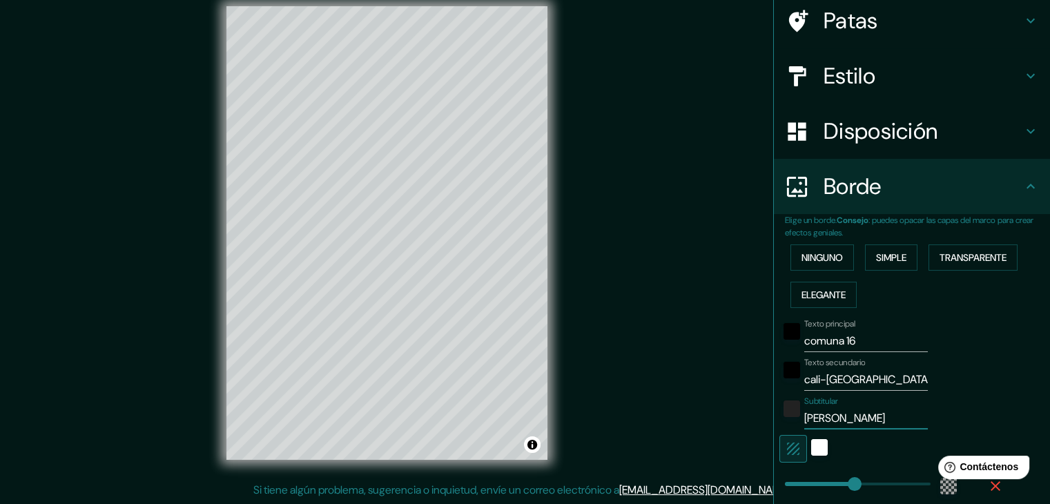
type input "223"
type input "37"
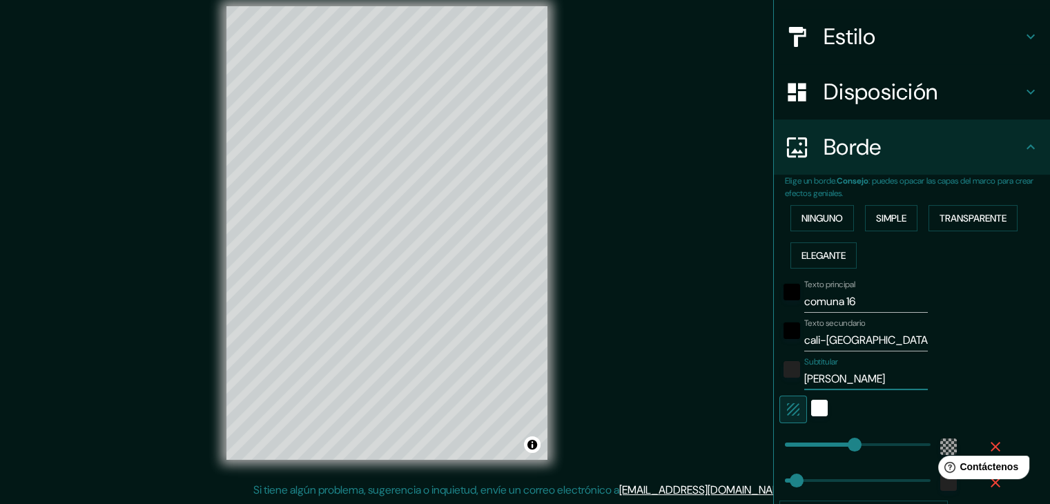
scroll to position [152, 0]
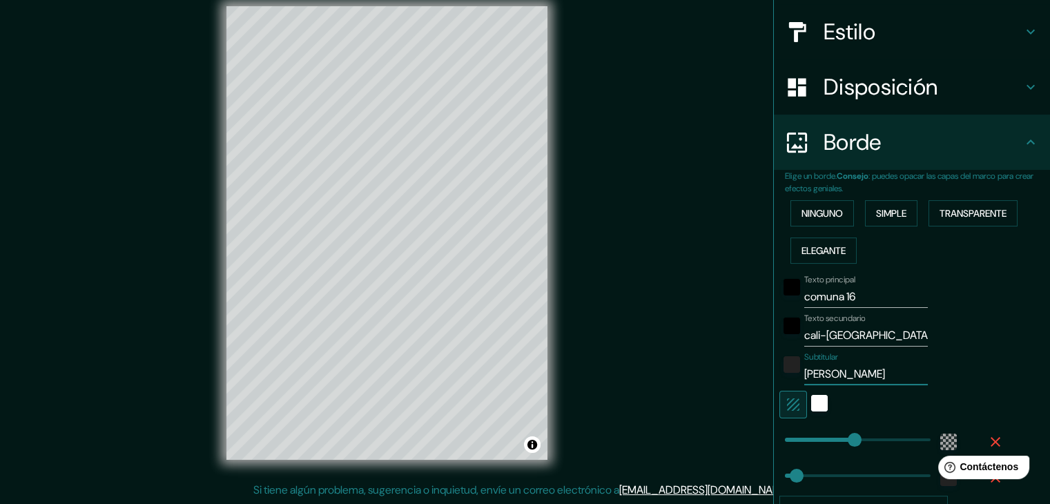
type input "223"
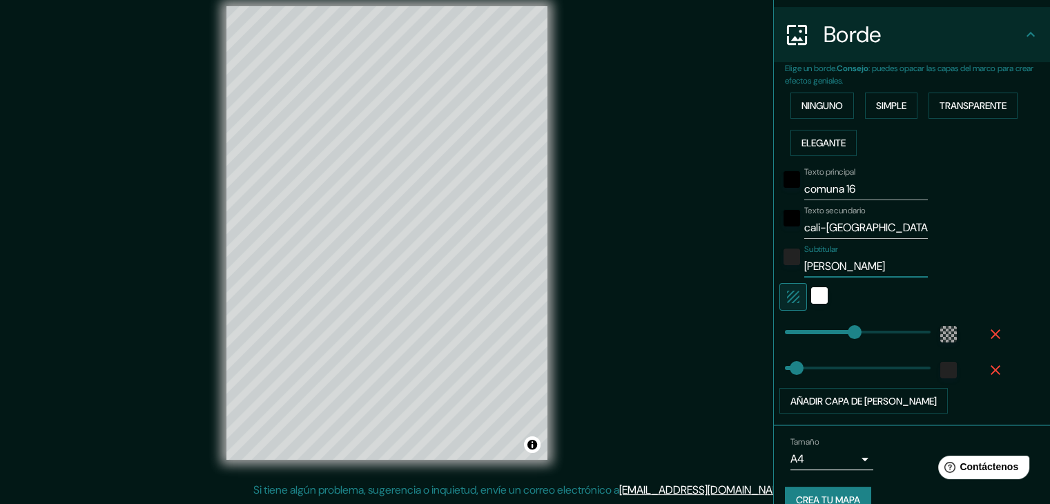
scroll to position [283, 0]
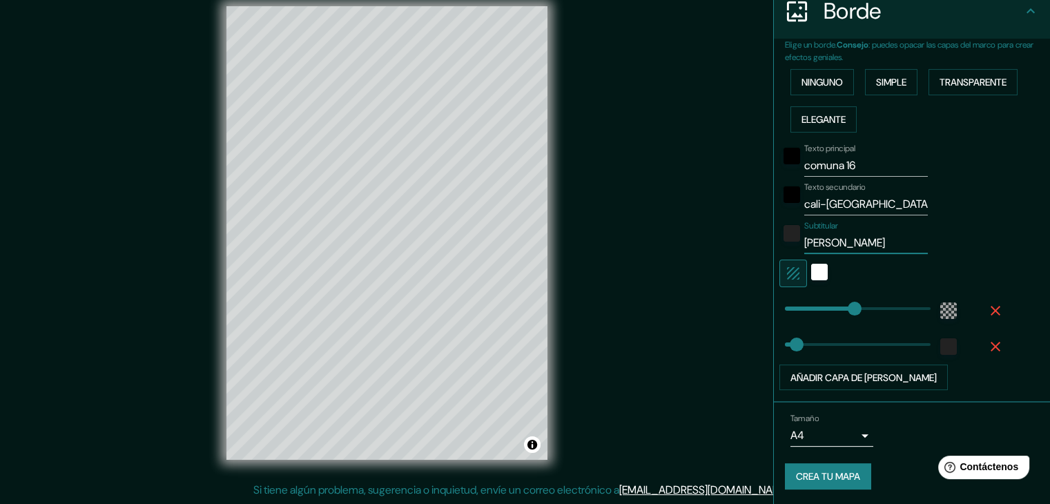
type input "[PERSON_NAME]"
click at [814, 471] on font "Crea tu mapa" at bounding box center [828, 477] width 64 height 12
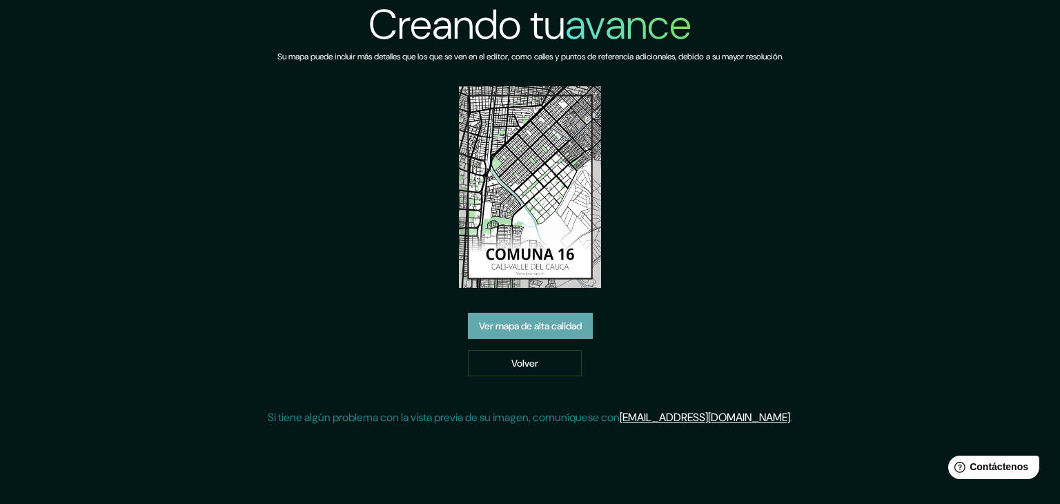
click at [527, 320] on font "Ver mapa de alta calidad" at bounding box center [530, 326] width 103 height 12
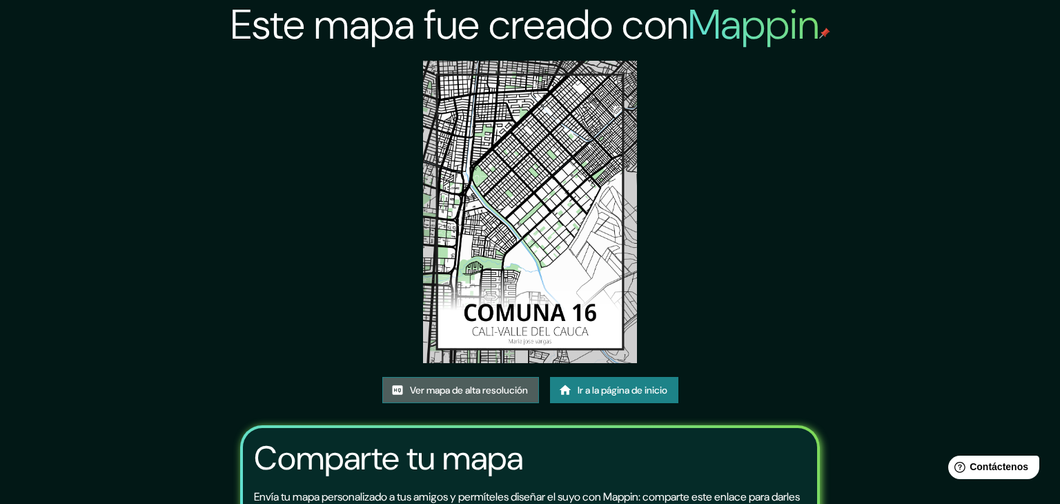
click at [500, 381] on font "Ver mapa de alta resolución" at bounding box center [469, 390] width 118 height 18
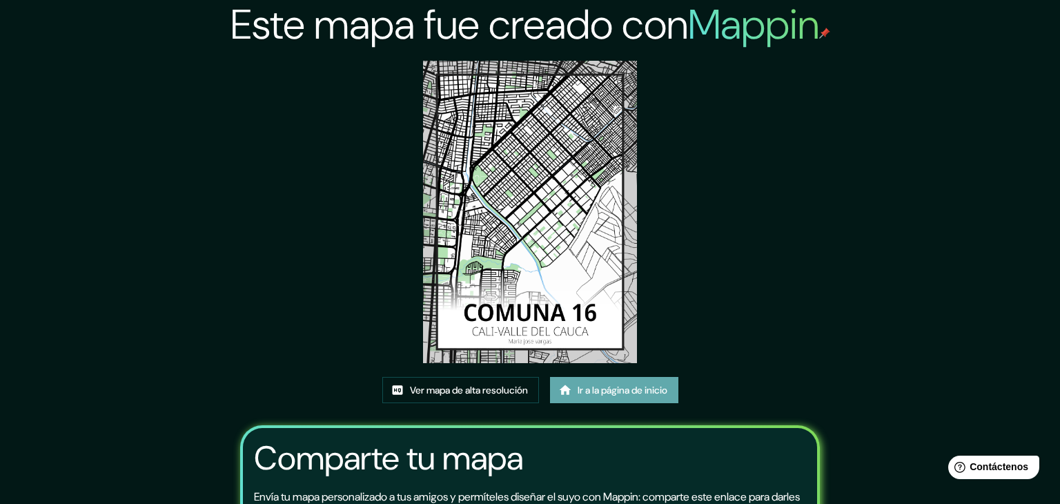
click at [597, 381] on font "Ir a la página de inicio" at bounding box center [623, 390] width 90 height 18
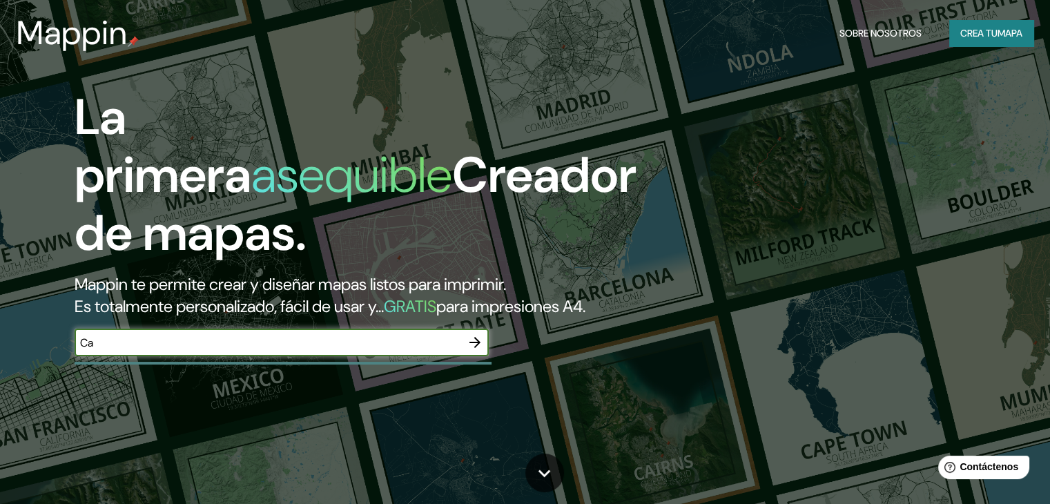
type input "C"
type input "cali valle del cacua"
click at [478, 351] on icon "button" at bounding box center [475, 342] width 17 height 17
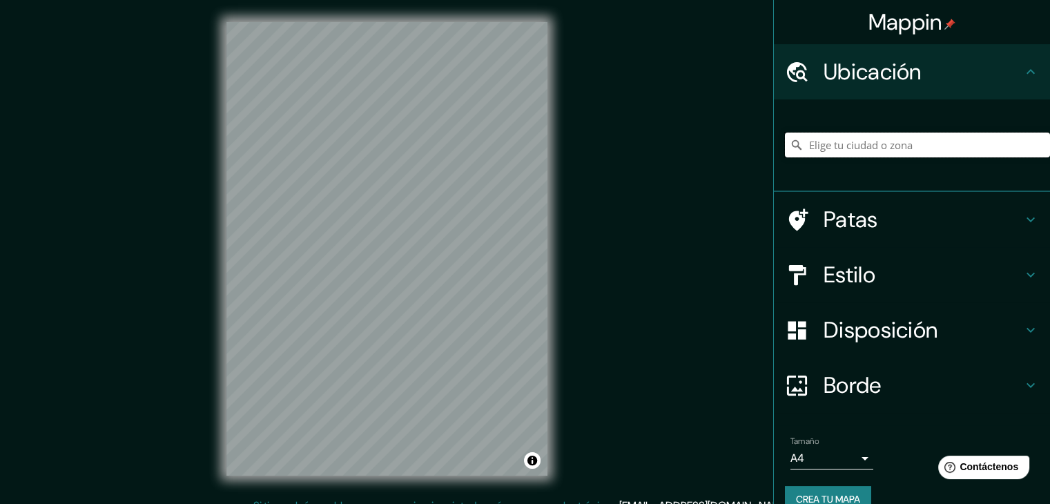
click at [828, 144] on input "Elige tu ciudad o zona" at bounding box center [917, 145] width 265 height 25
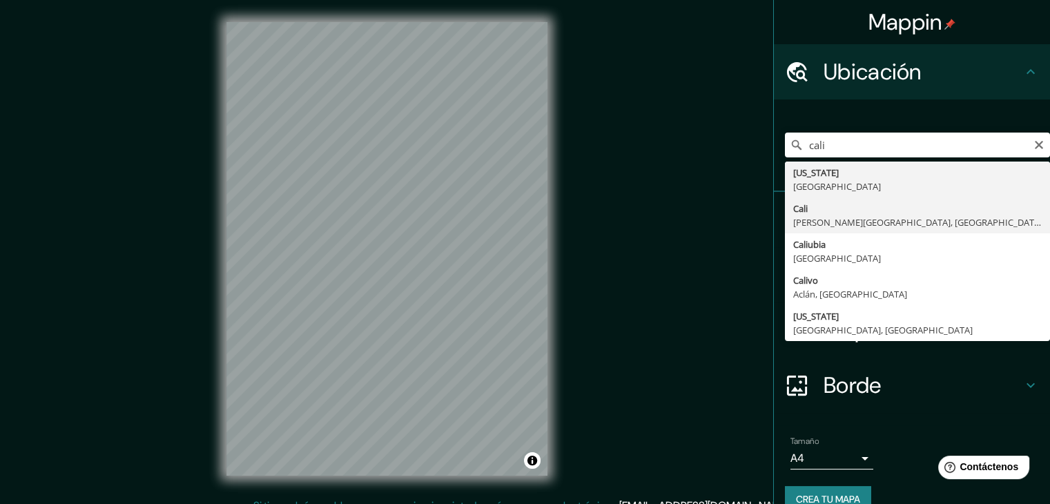
type input "[GEOGRAPHIC_DATA], [GEOGRAPHIC_DATA], [GEOGRAPHIC_DATA]"
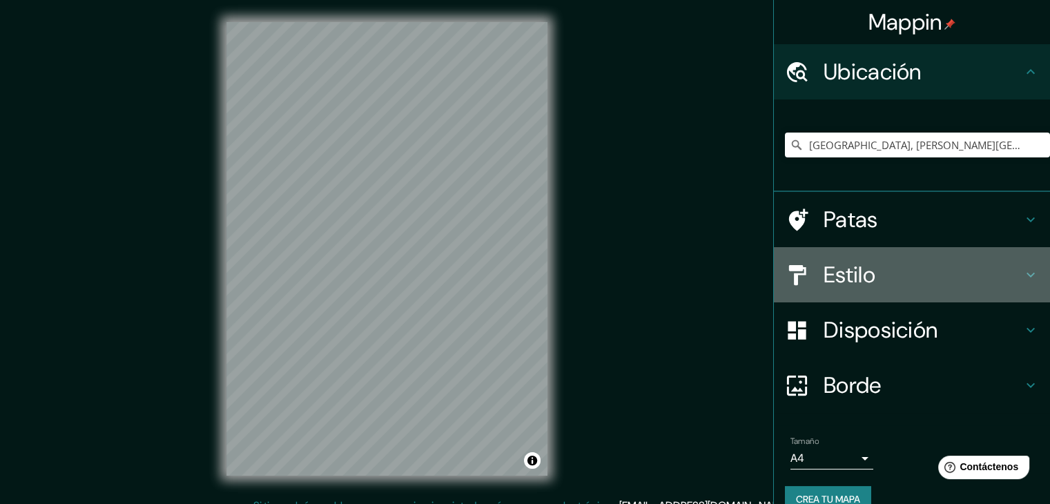
click at [1022, 268] on icon at bounding box center [1030, 274] width 17 height 17
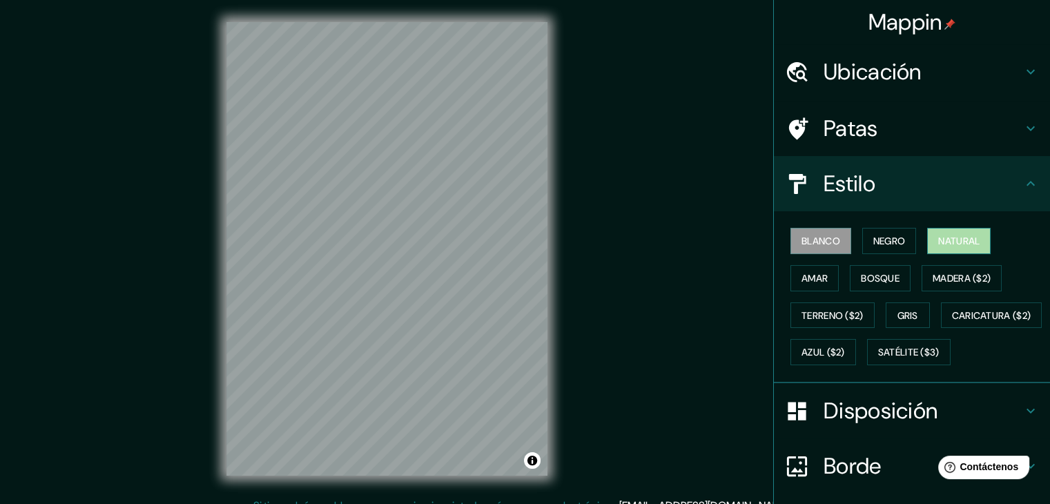
click at [940, 242] on font "Natural" at bounding box center [958, 241] width 41 height 12
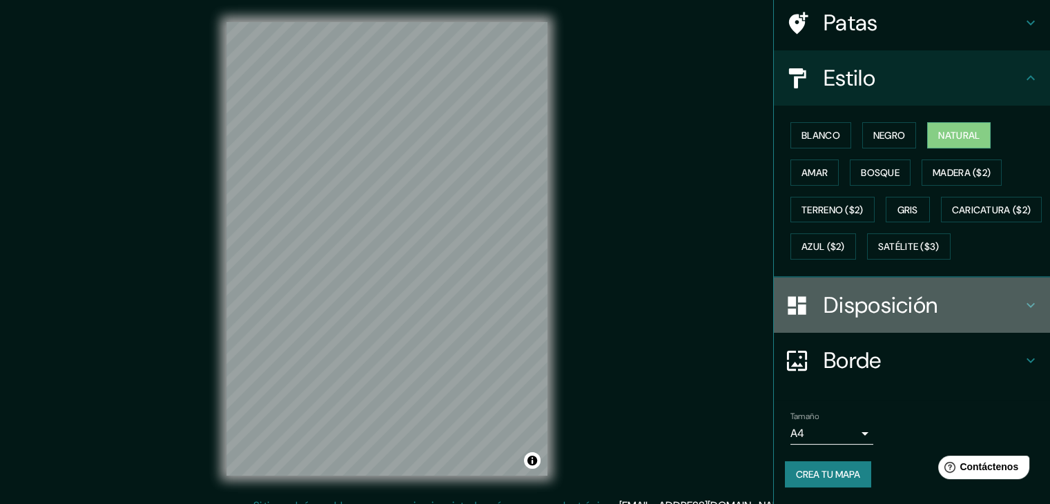
click at [1026, 305] on icon at bounding box center [1030, 305] width 8 height 5
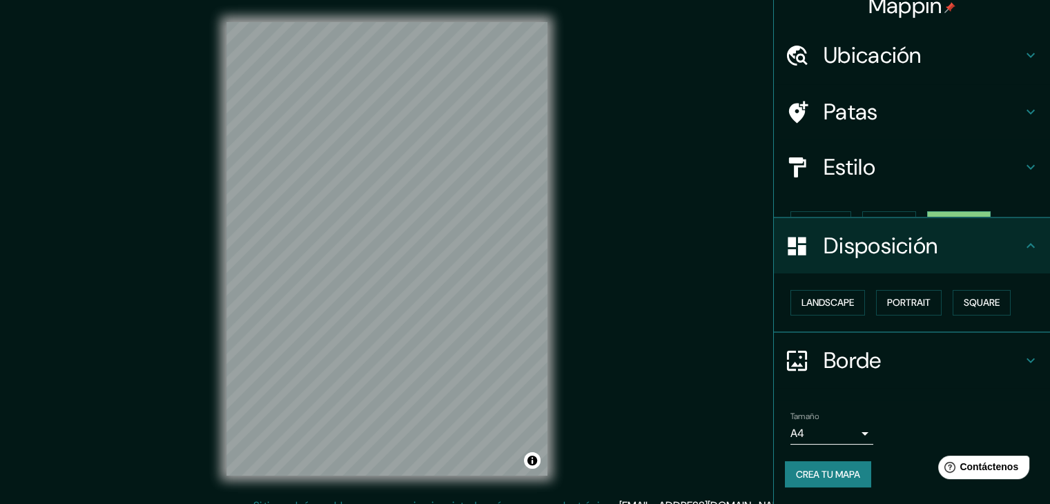
scroll to position [0, 0]
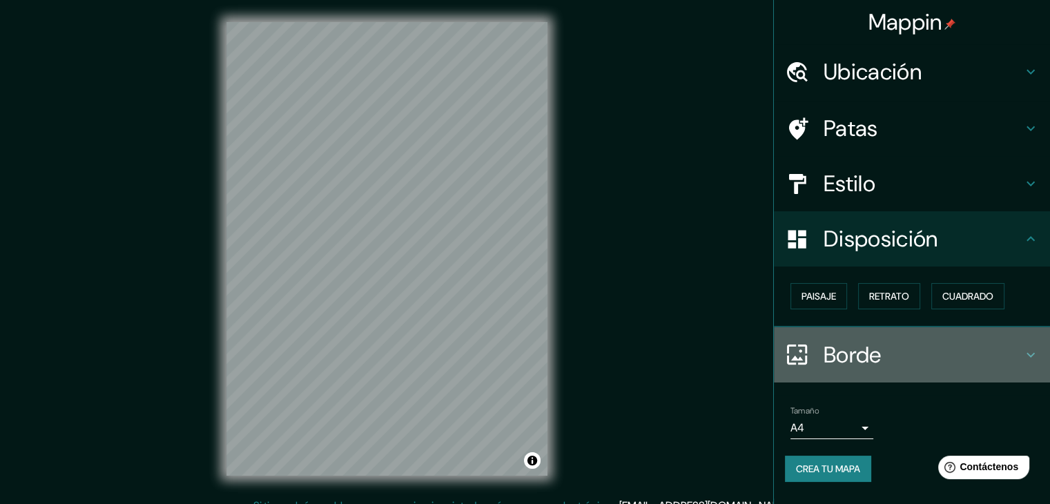
click at [1031, 346] on icon at bounding box center [1030, 354] width 17 height 17
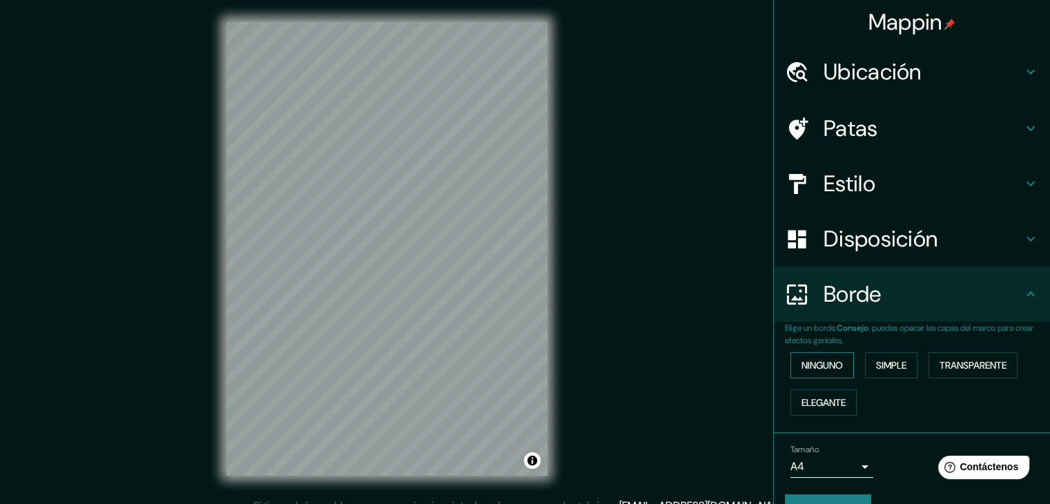
click at [824, 359] on font "Ninguno" at bounding box center [821, 365] width 41 height 12
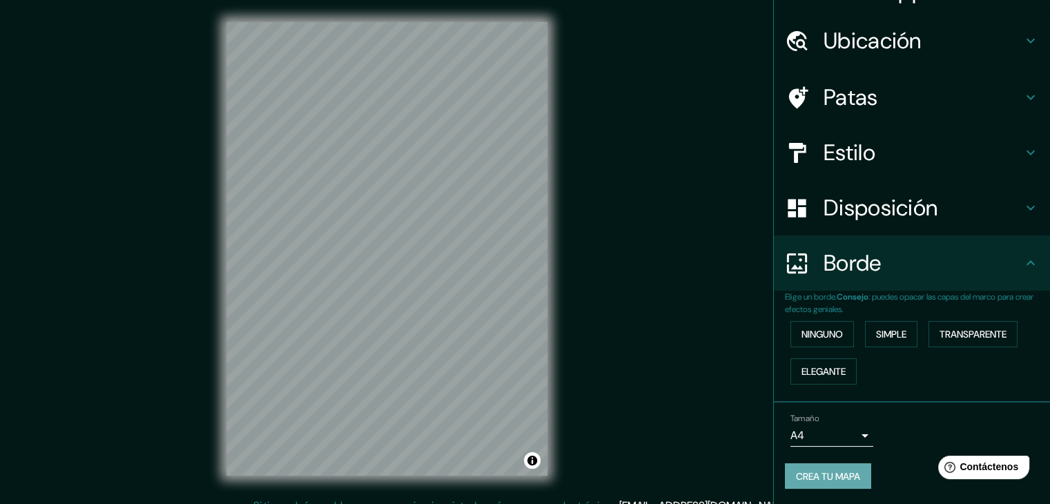
click at [822, 482] on font "Crea tu mapa" at bounding box center [828, 476] width 64 height 18
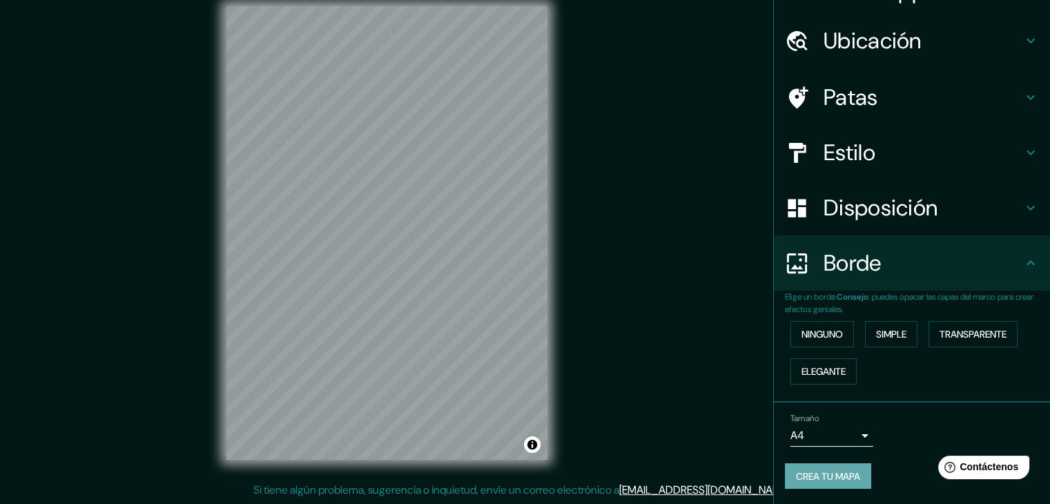
click at [812, 478] on font "Crea tu mapa" at bounding box center [828, 476] width 64 height 12
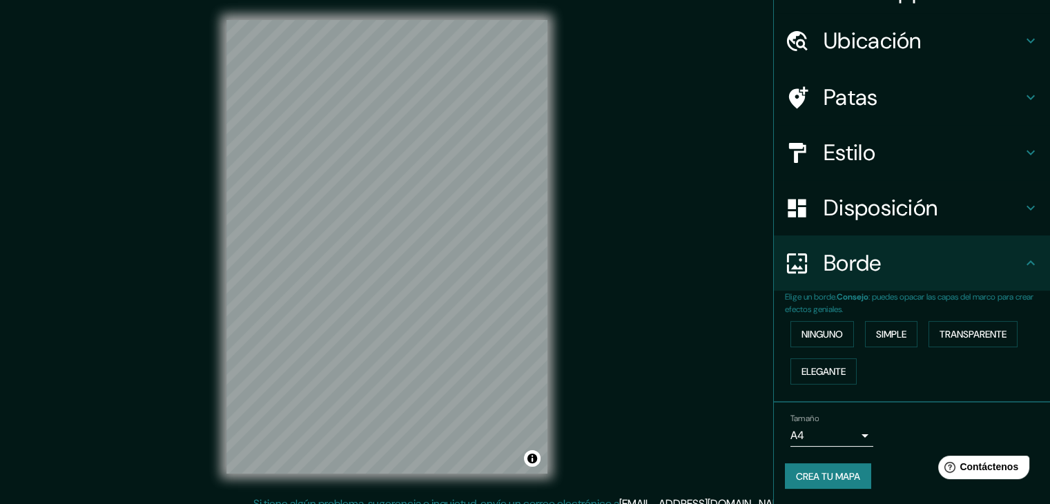
scroll to position [0, 0]
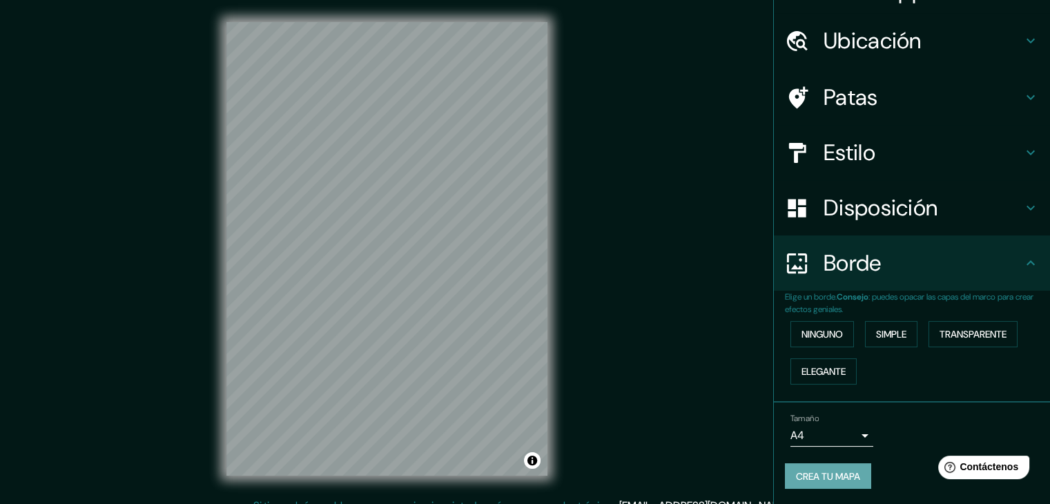
click at [804, 470] on font "Crea tu mapa" at bounding box center [828, 476] width 64 height 12
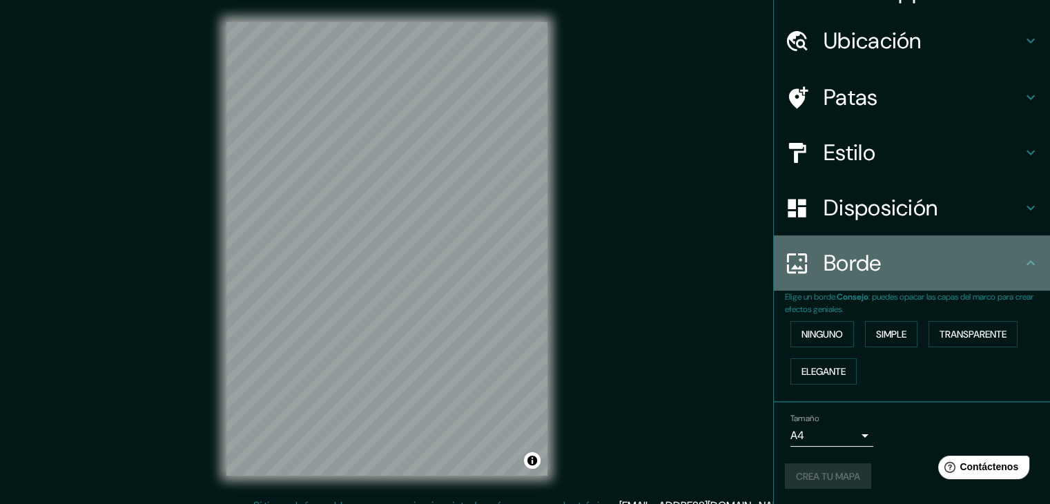
click at [861, 285] on div "Borde" at bounding box center [912, 262] width 276 height 55
click at [1022, 265] on icon at bounding box center [1030, 263] width 17 height 17
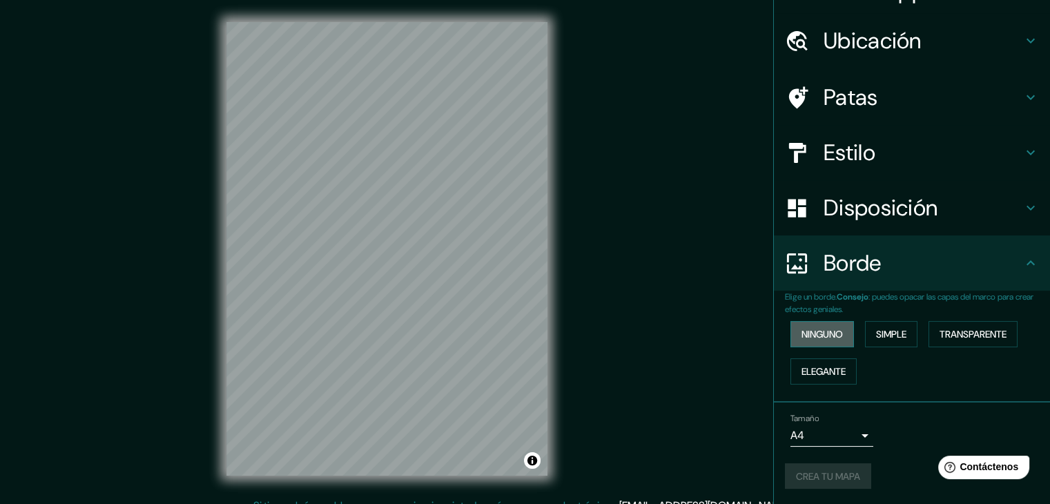
click at [807, 336] on font "Ninguno" at bounding box center [821, 334] width 41 height 12
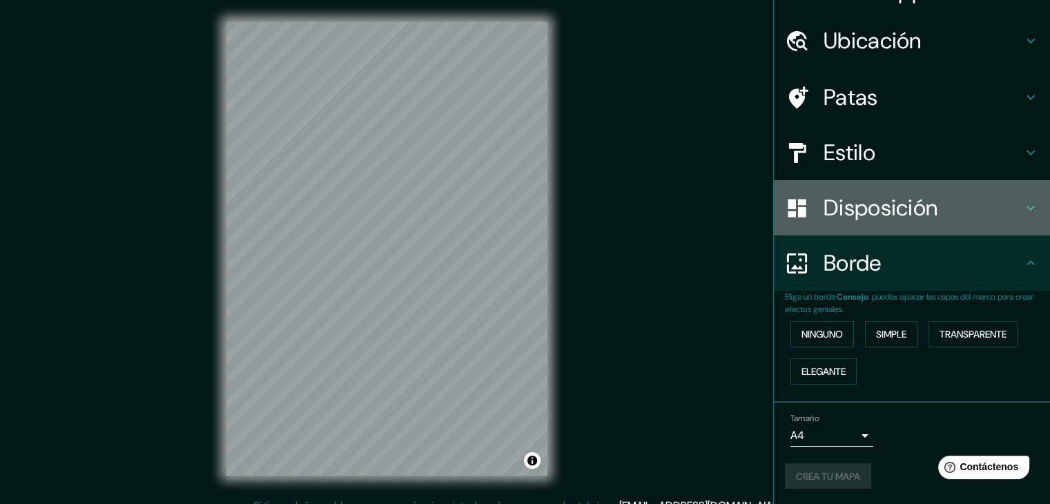
click at [1013, 215] on div "Disposición" at bounding box center [912, 207] width 276 height 55
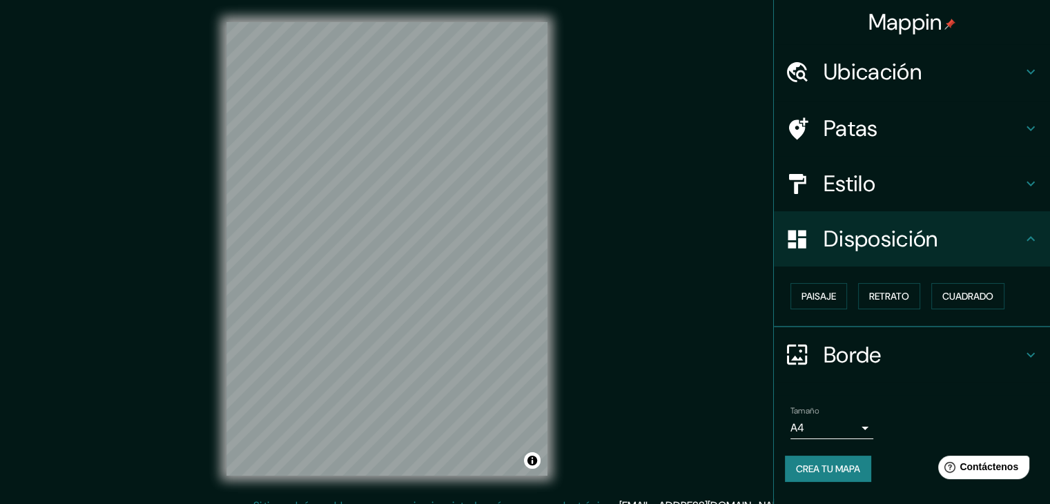
click at [851, 464] on font "Crea tu mapa" at bounding box center [828, 468] width 64 height 12
click at [851, 464] on div "Crea tu mapa" at bounding box center [912, 469] width 254 height 26
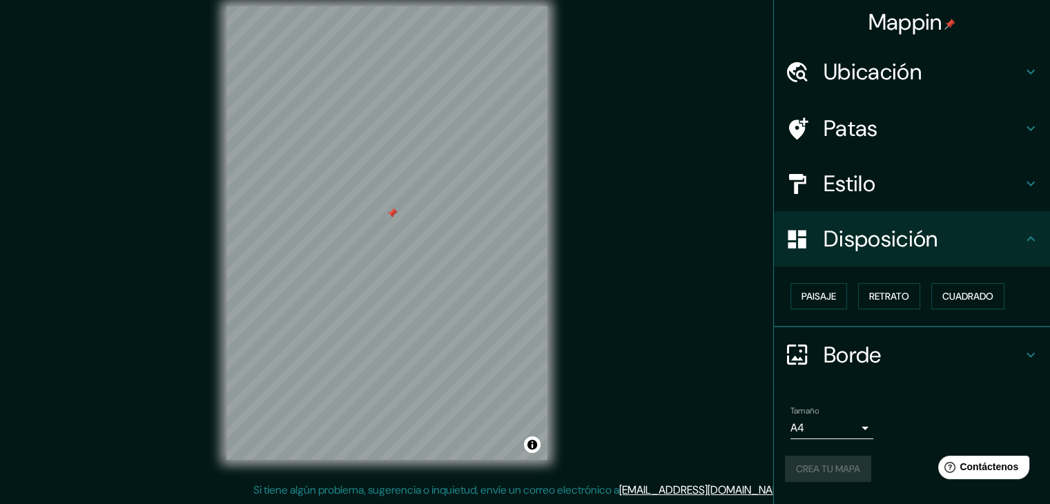
click at [806, 467] on div "Crea tu mapa" at bounding box center [912, 469] width 254 height 26
click at [806, 467] on font "Crea tu mapa" at bounding box center [828, 468] width 64 height 12
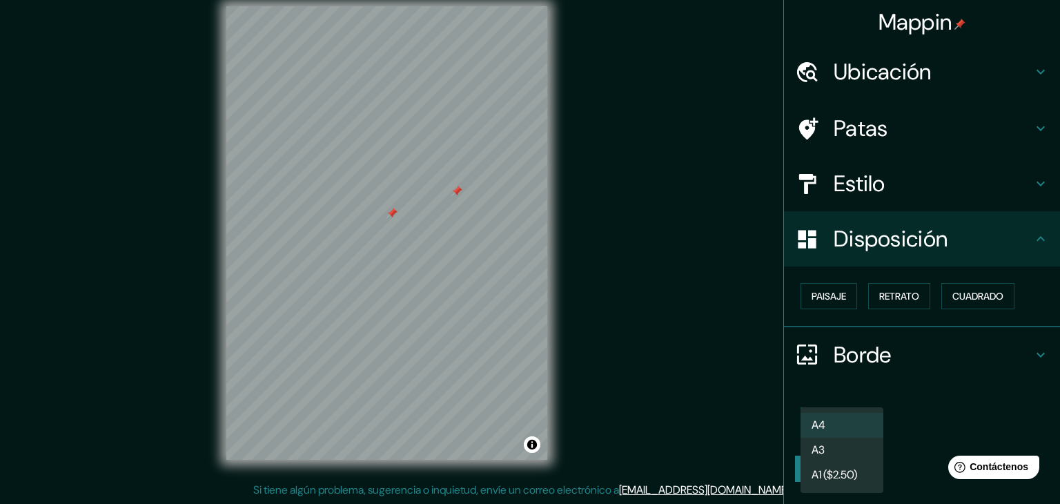
click at [850, 426] on body "Mappin Ubicación Cali, Valle del Cauca, Colombia Patas Estilo Disposición Paisa…" at bounding box center [530, 236] width 1060 height 504
click at [774, 422] on div at bounding box center [530, 252] width 1060 height 504
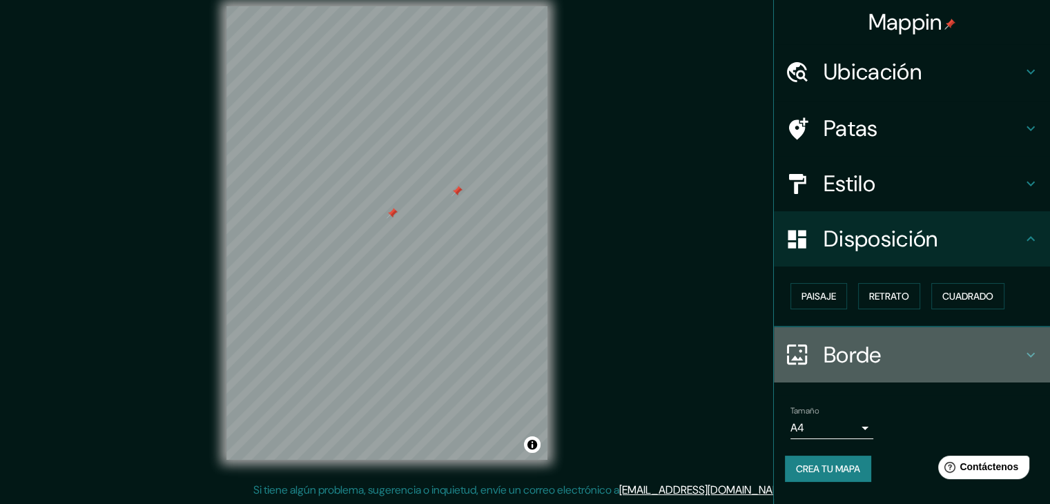
click at [991, 343] on h4 "Borde" at bounding box center [922, 355] width 199 height 28
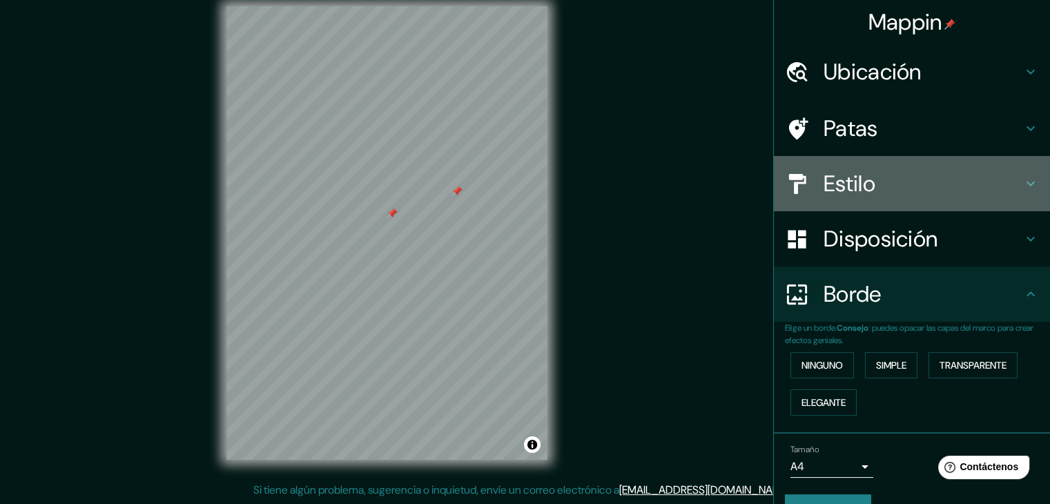
click at [964, 183] on h4 "Estilo" at bounding box center [922, 184] width 199 height 28
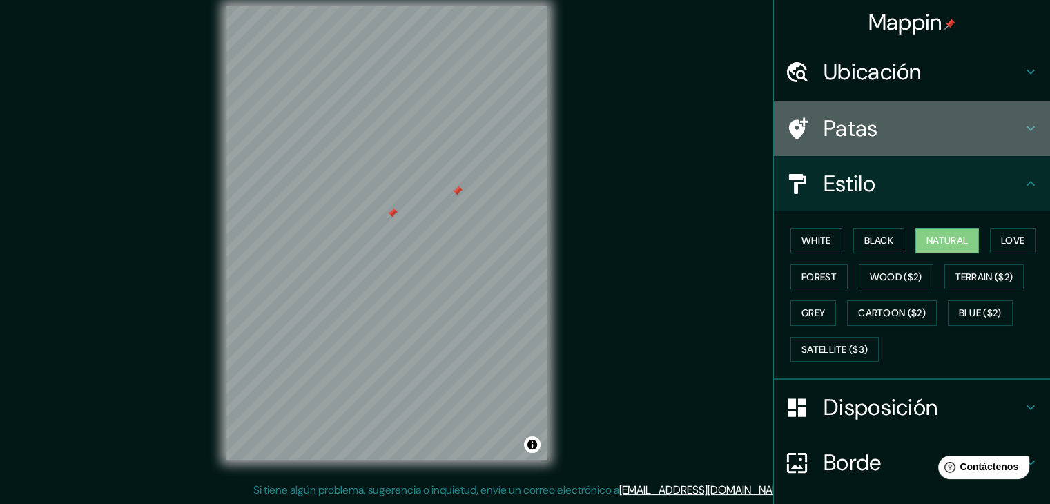
click at [935, 144] on div "Patas" at bounding box center [912, 128] width 276 height 55
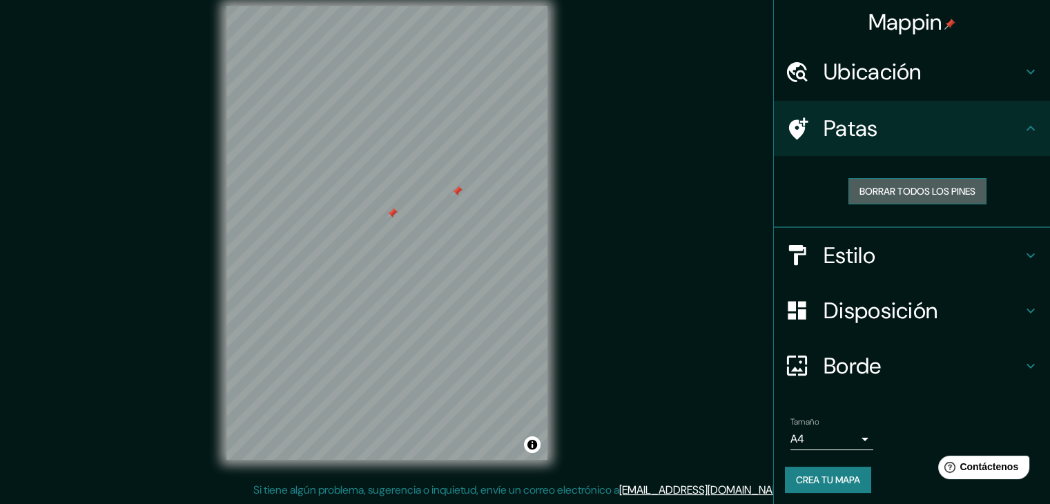
click at [935, 188] on font "Borrar todos los pines" at bounding box center [917, 191] width 116 height 12
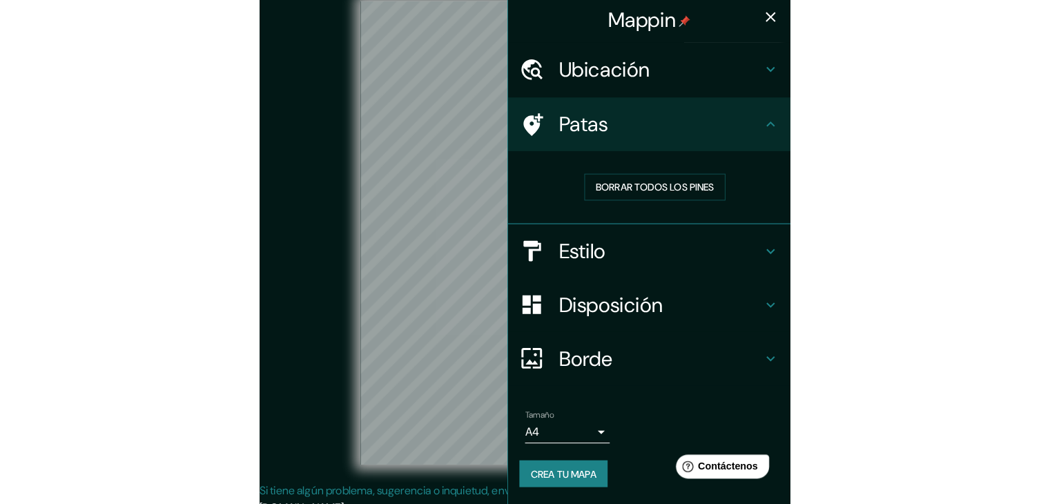
scroll to position [0, 0]
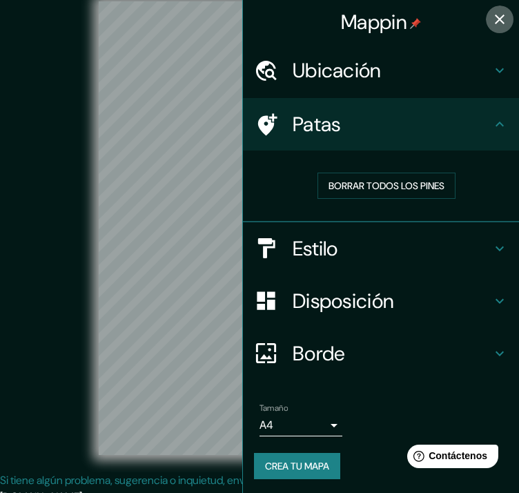
click at [491, 18] on icon "button" at bounding box center [499, 19] width 17 height 17
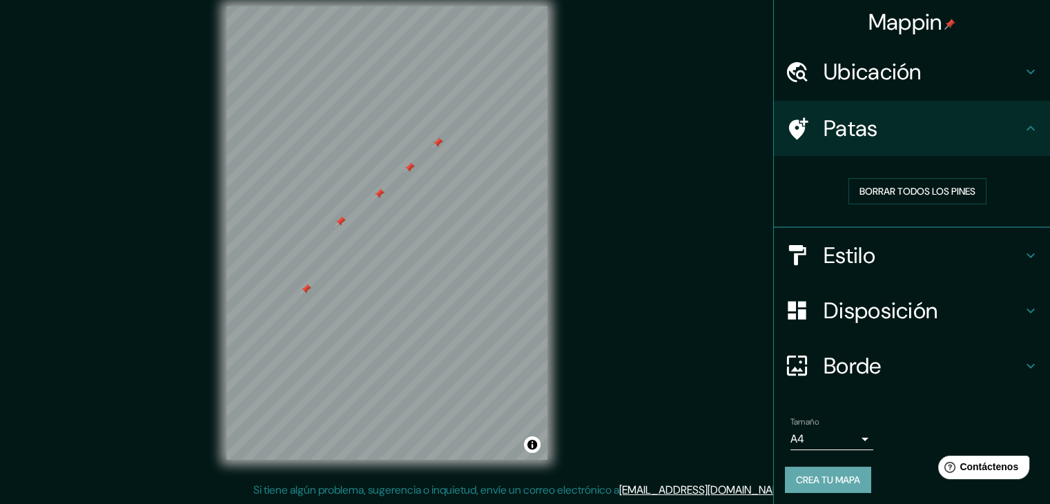
click at [837, 477] on font "Crea tu mapa" at bounding box center [828, 479] width 64 height 12
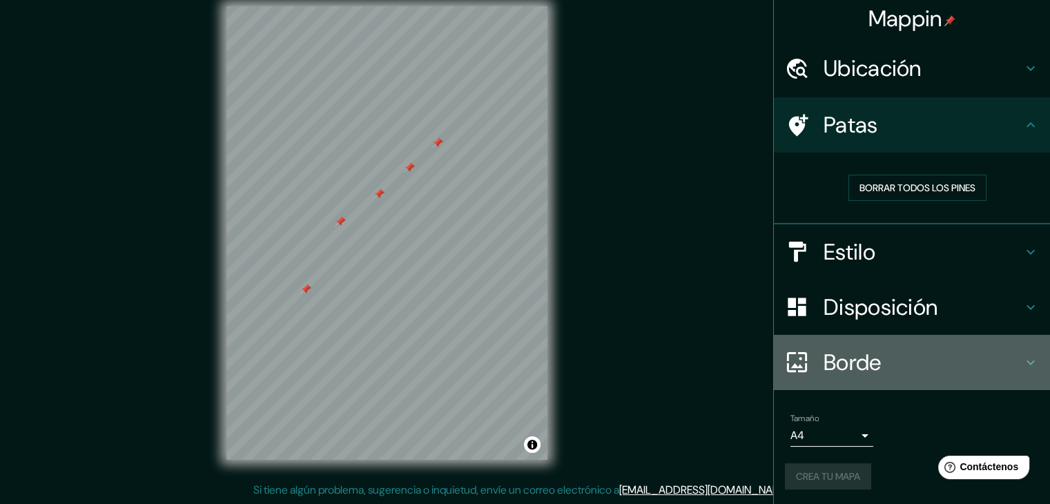
click at [1026, 360] on icon at bounding box center [1030, 362] width 8 height 5
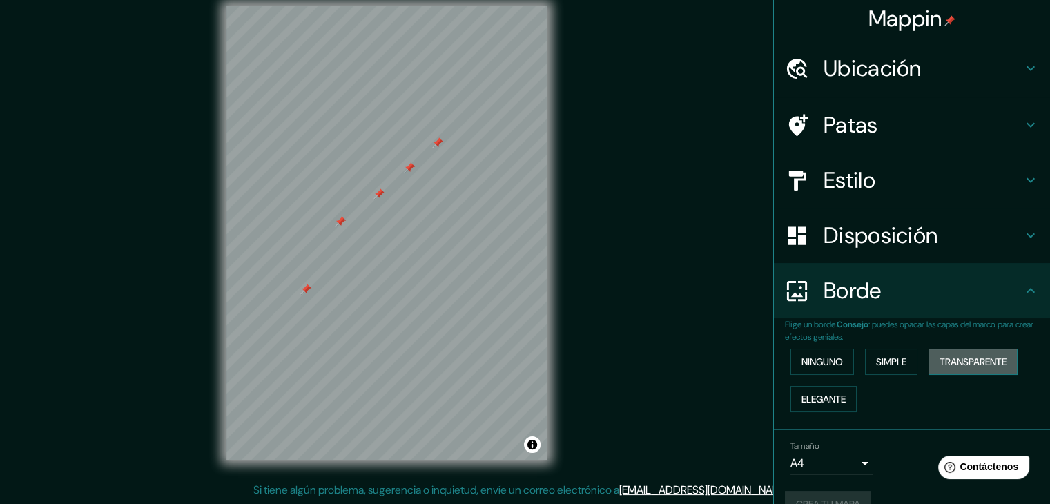
click at [946, 359] on font "Transparente" at bounding box center [972, 361] width 67 height 12
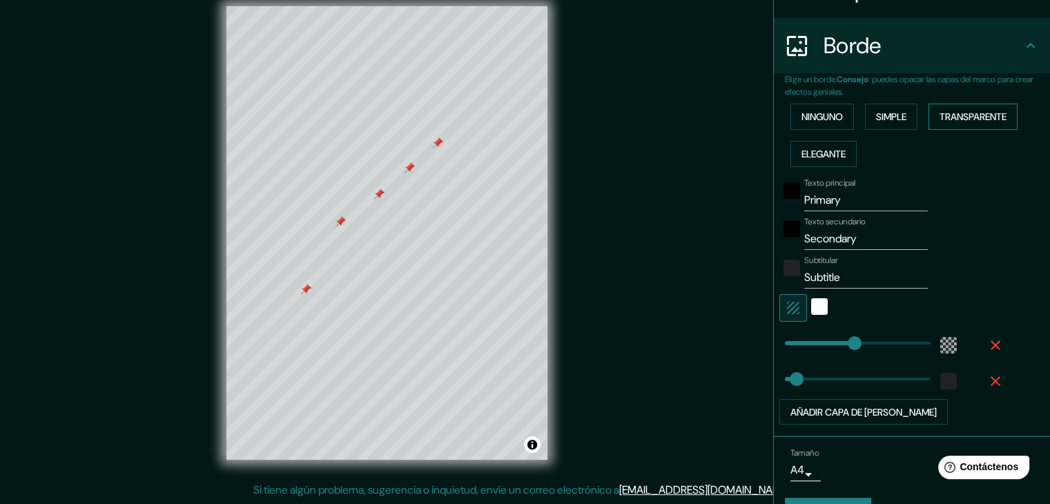
scroll to position [283, 0]
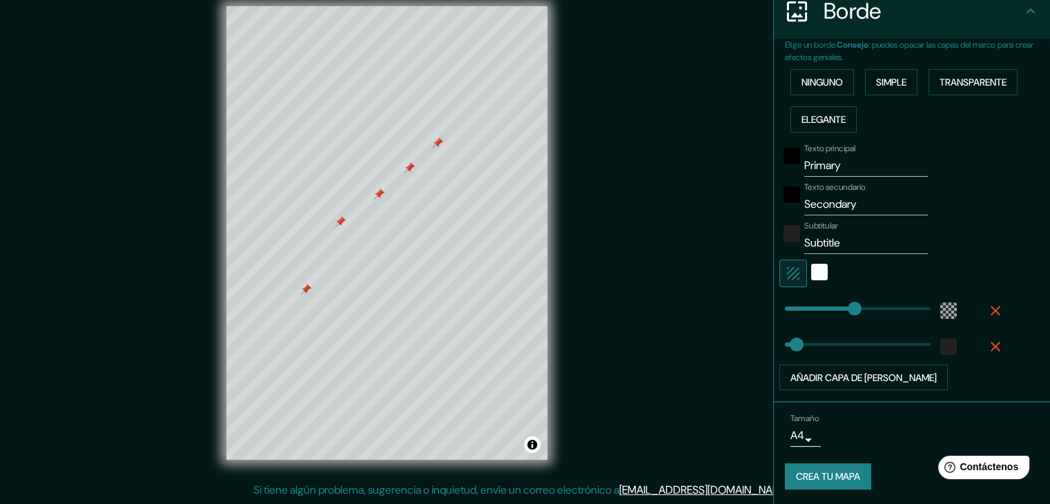
type input "223"
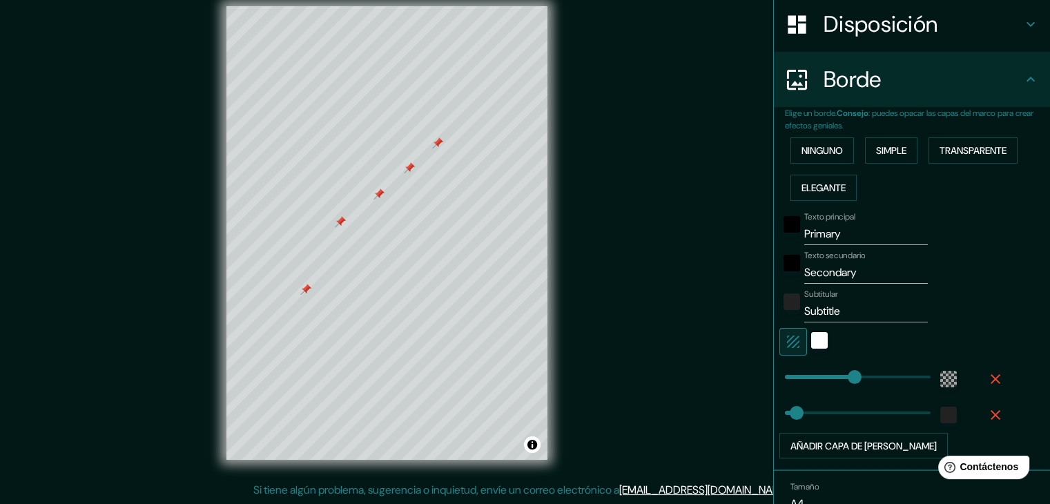
scroll to position [213, 0]
click at [818, 150] on font "Ninguno" at bounding box center [821, 152] width 41 height 12
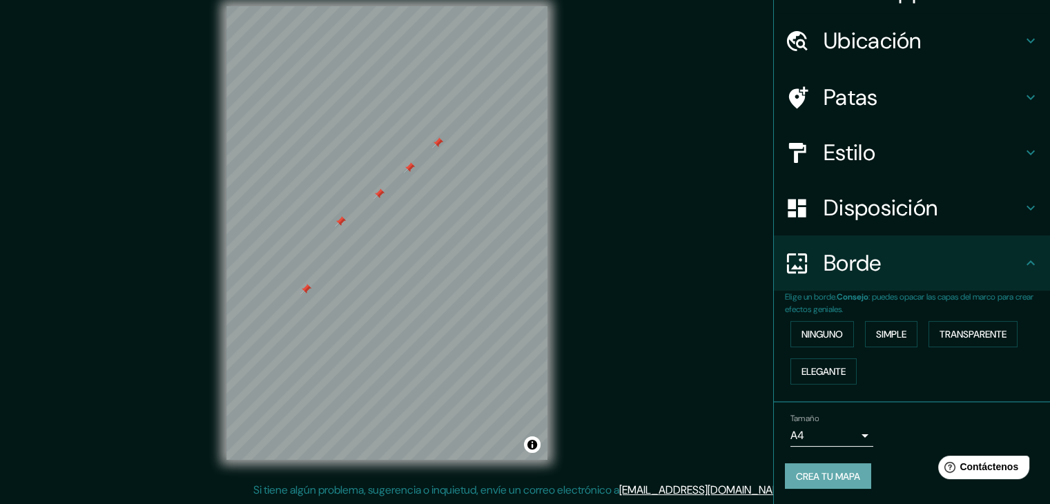
click at [843, 478] on font "Crea tu mapa" at bounding box center [828, 476] width 64 height 12
drag, startPoint x: 580, startPoint y: 384, endPoint x: 586, endPoint y: 413, distance: 29.6
click at [586, 413] on div "© Mapbox © OpenStreetMap Improve this map" at bounding box center [386, 232] width 945 height 453
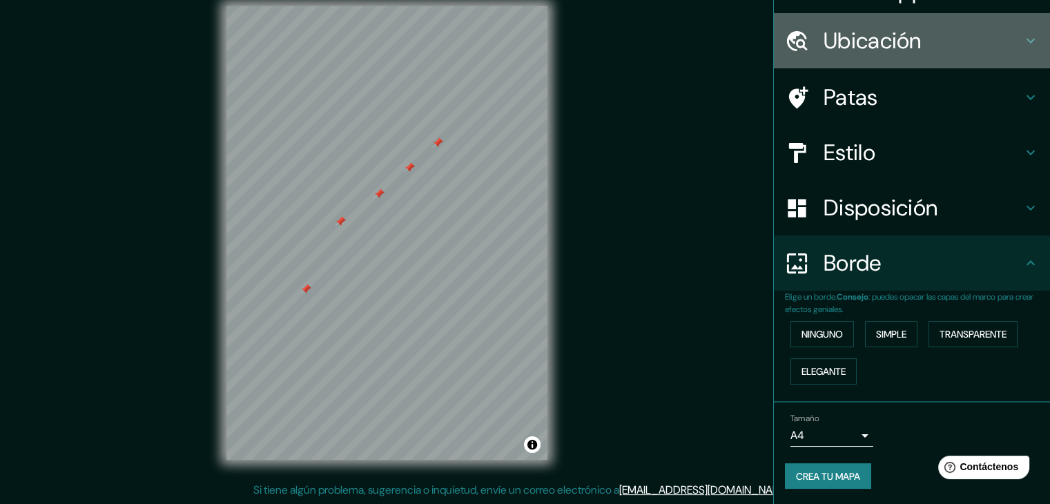
click at [1022, 39] on icon at bounding box center [1030, 40] width 17 height 17
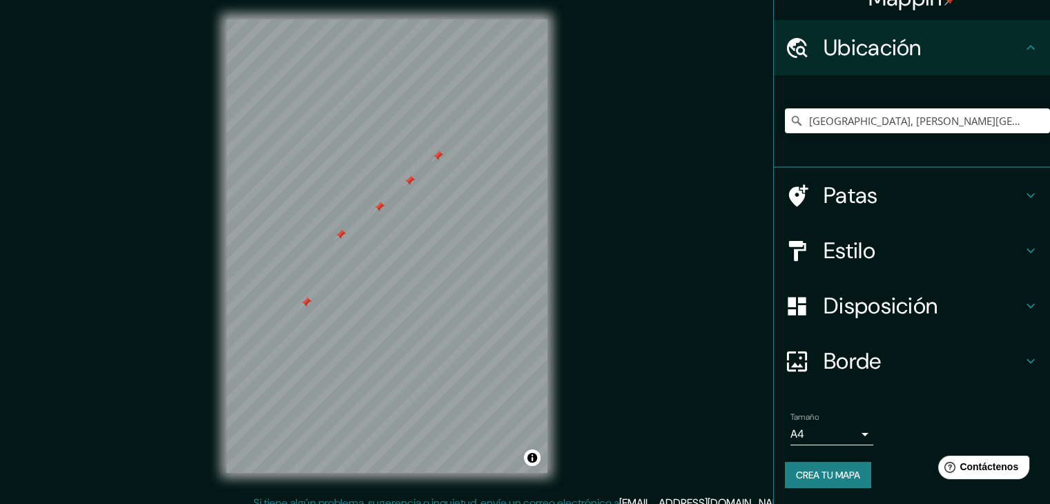
scroll to position [4, 0]
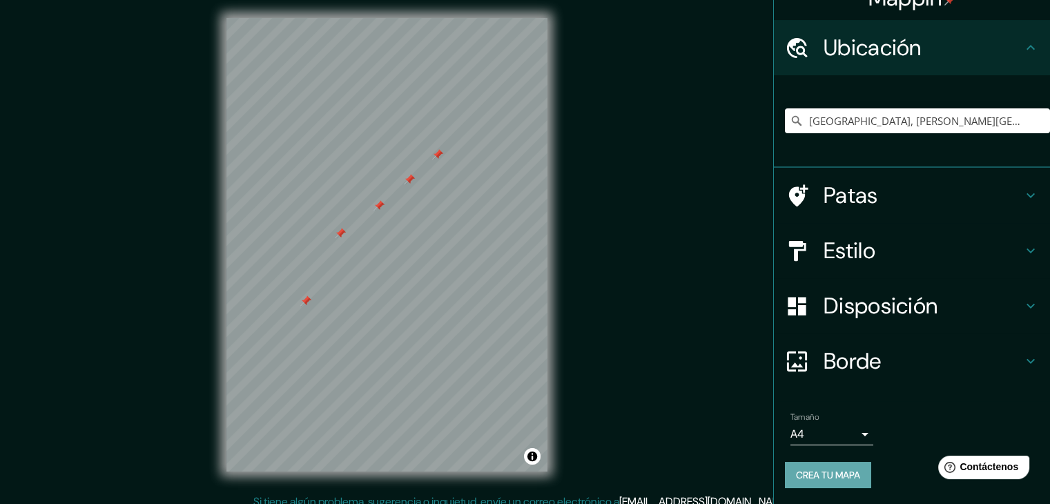
click at [820, 469] on font "Crea tu mapa" at bounding box center [828, 475] width 64 height 12
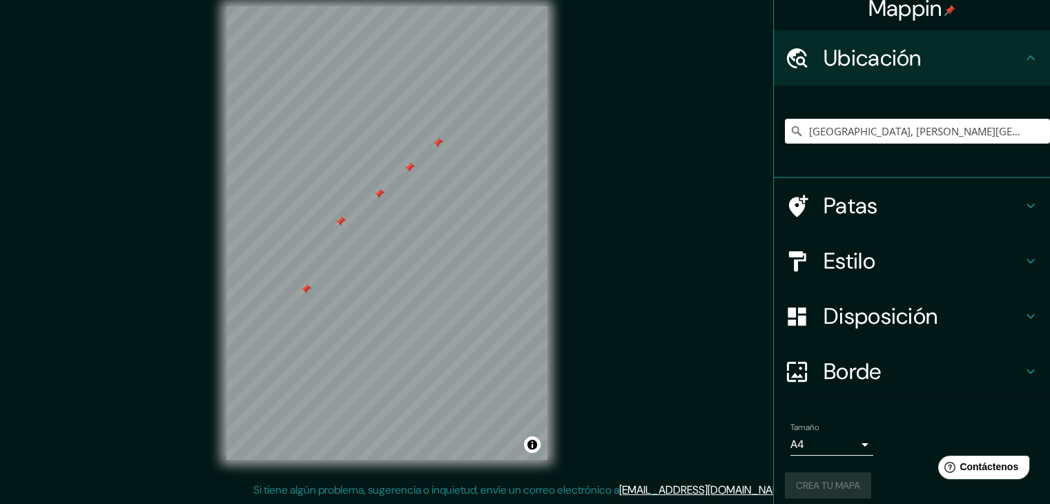
scroll to position [10, 0]
